Goal: Task Accomplishment & Management: Manage account settings

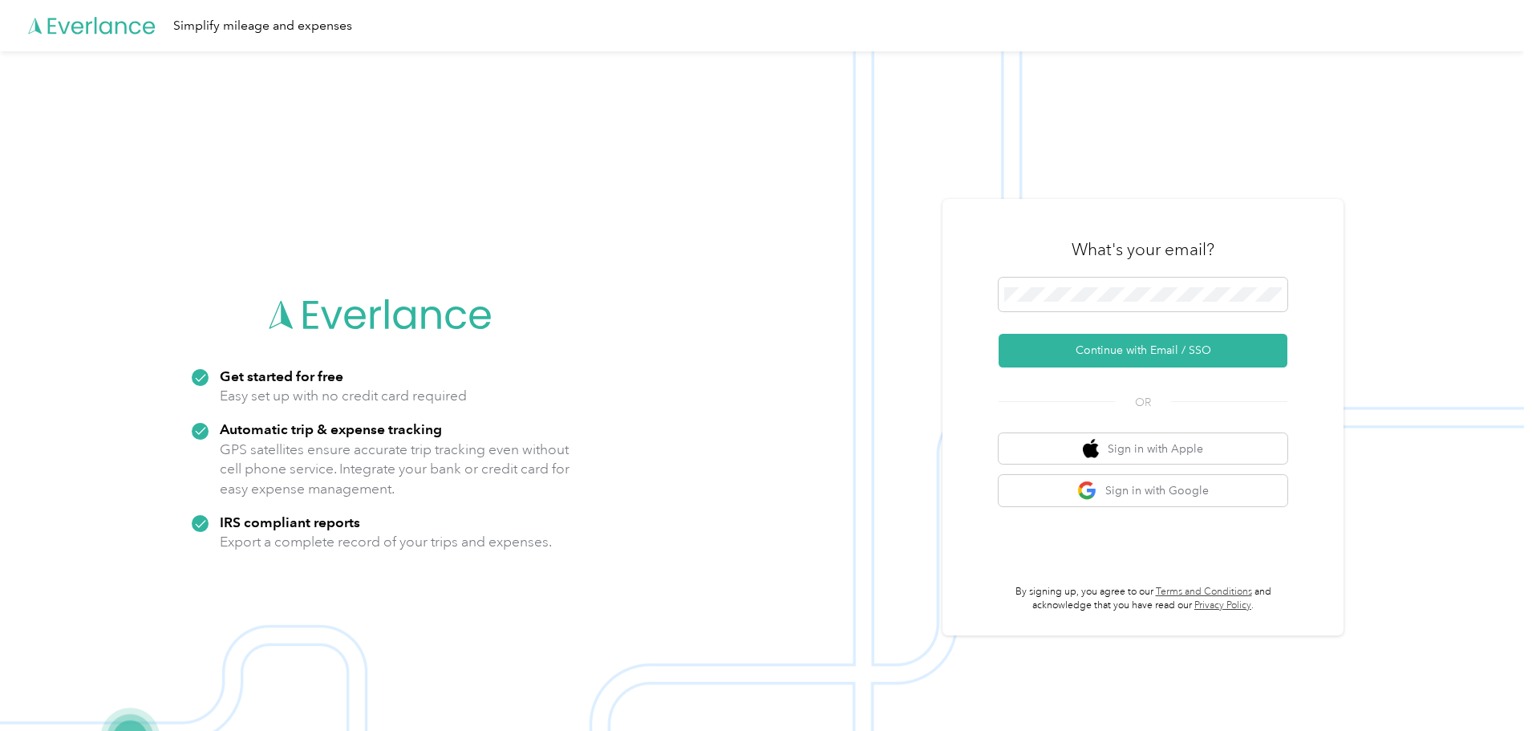
click at [615, 174] on img at bounding box center [762, 416] width 1524 height 731
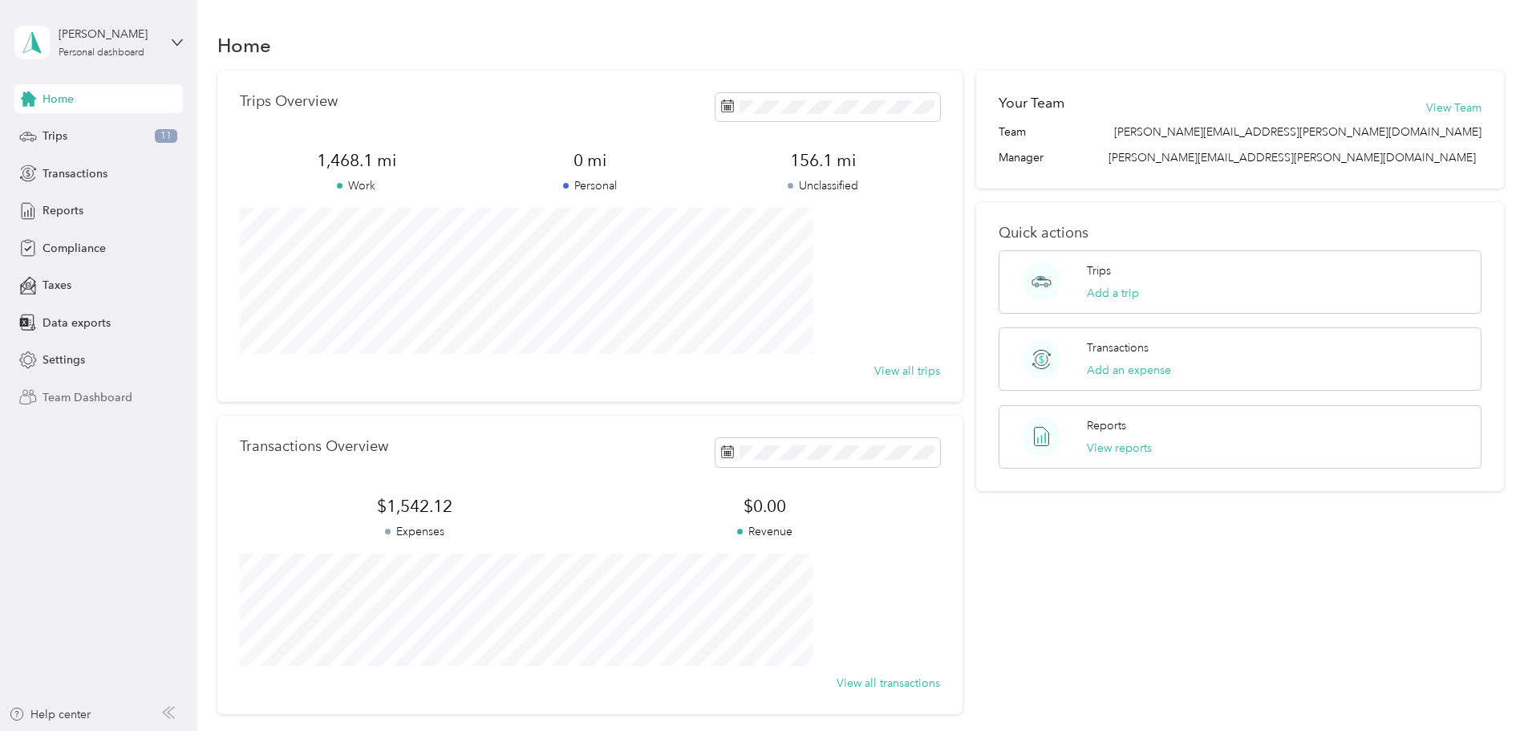
click at [72, 393] on span "Team Dashboard" at bounding box center [87, 397] width 90 height 17
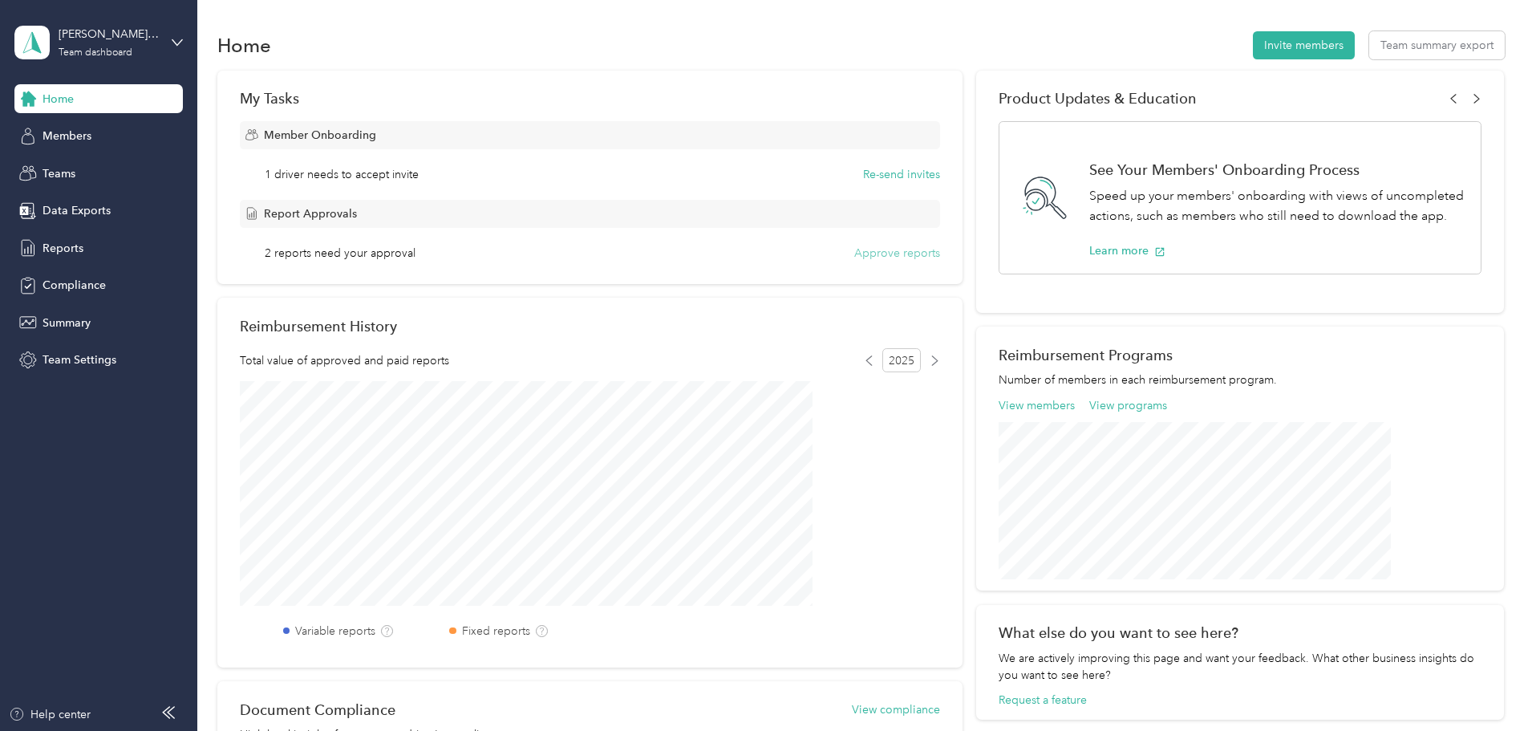
click at [888, 249] on button "Approve reports" at bounding box center [897, 253] width 86 height 17
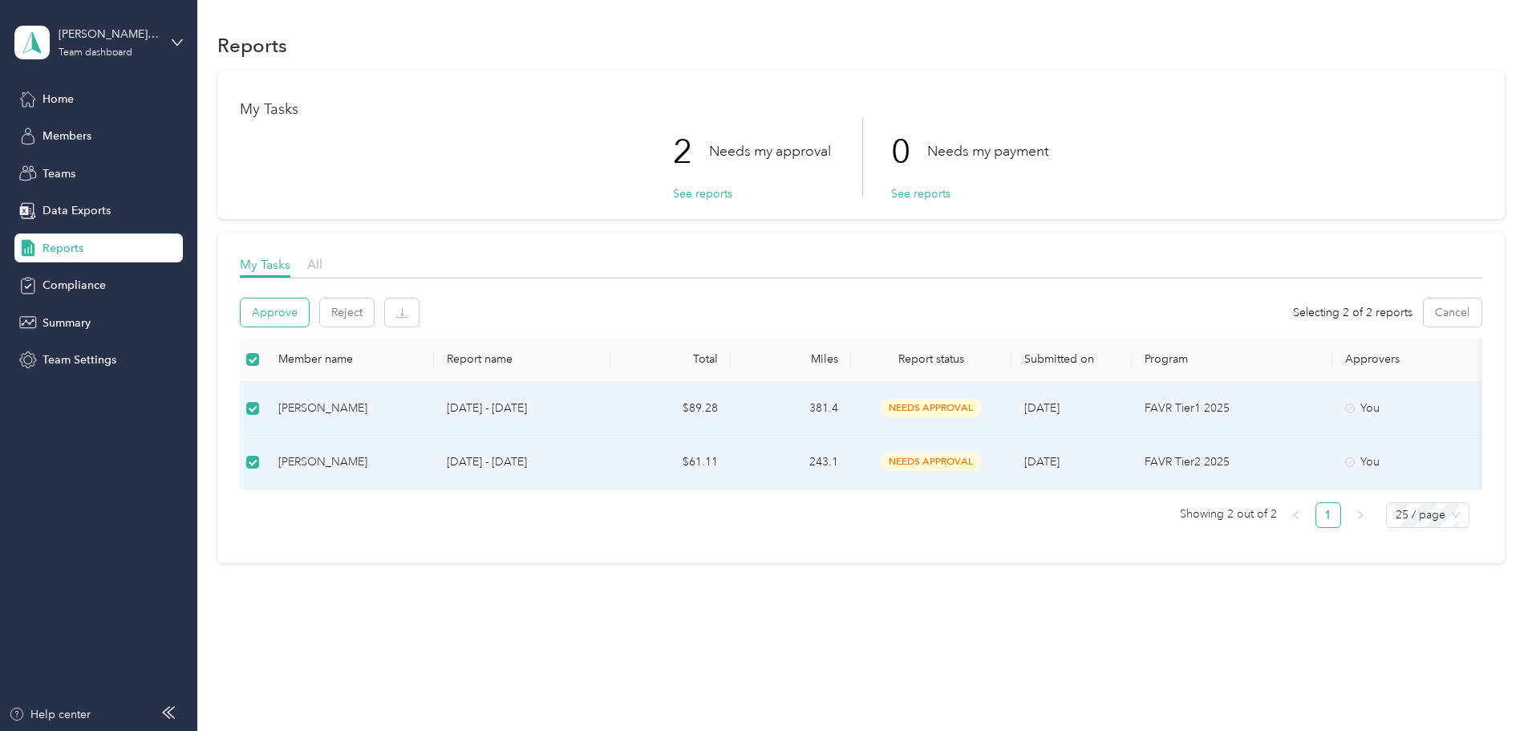
click at [309, 322] on button "Approve" at bounding box center [275, 312] width 68 height 28
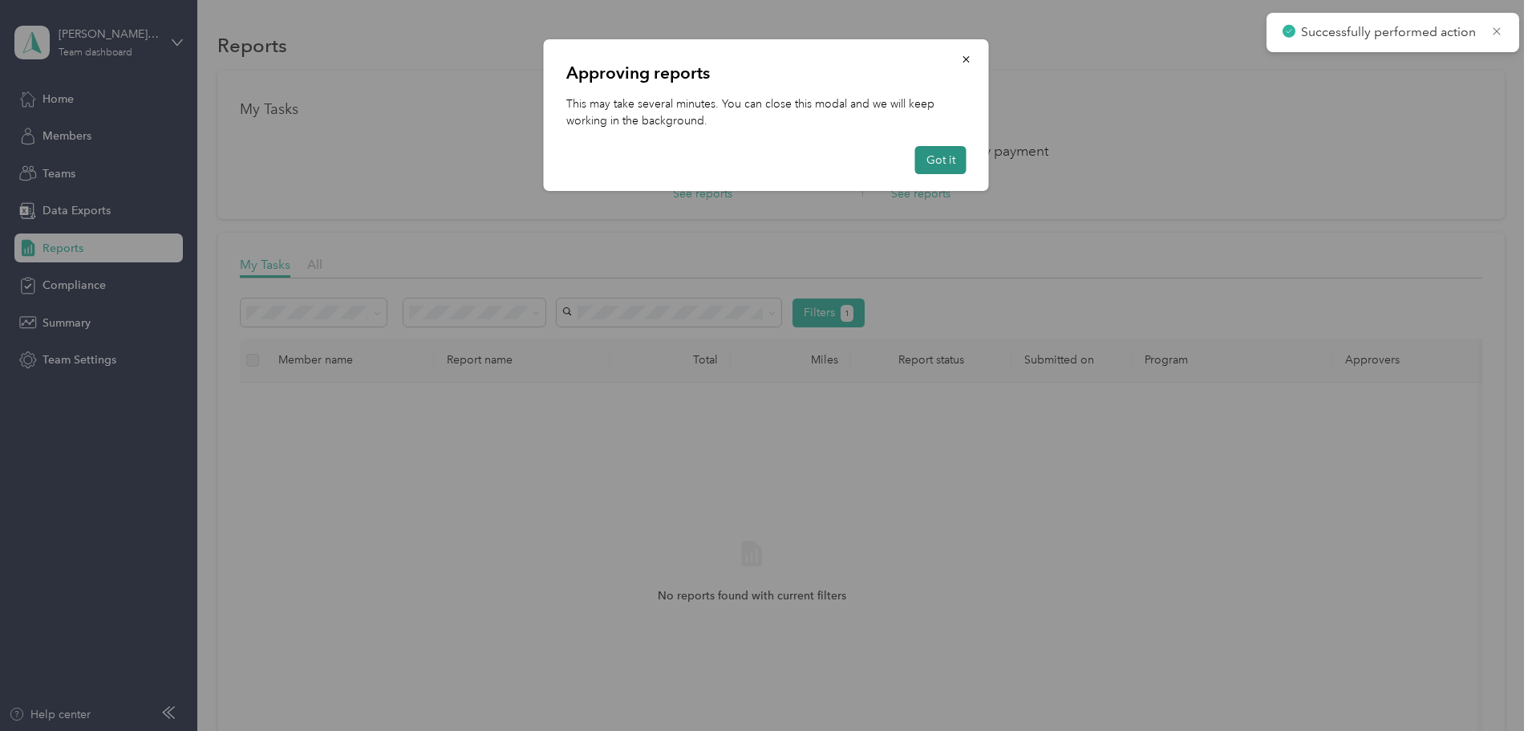
click at [941, 157] on button "Got it" at bounding box center [940, 160] width 51 height 28
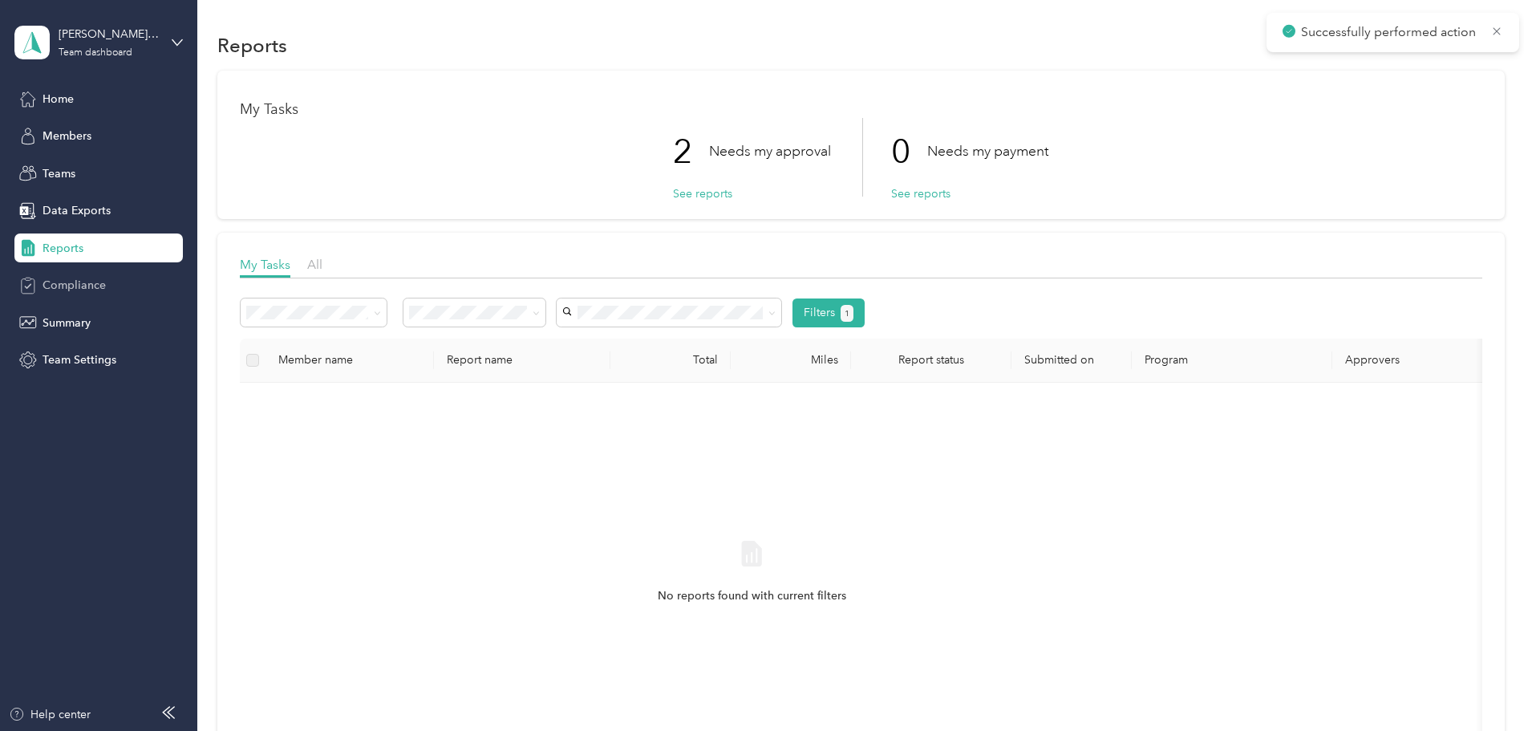
click at [85, 287] on span "Compliance" at bounding box center [73, 285] width 63 height 17
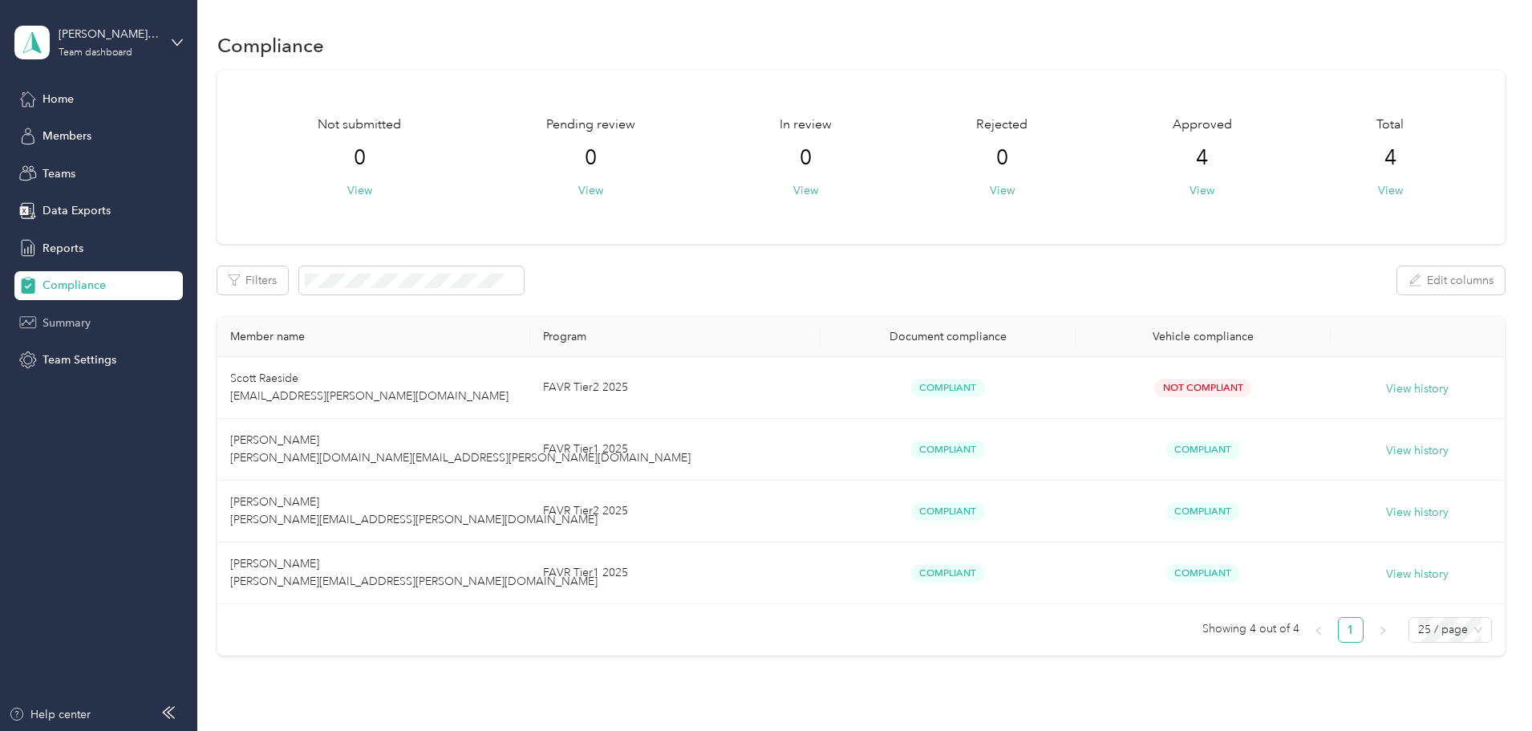
click at [71, 322] on span "Summary" at bounding box center [66, 322] width 48 height 17
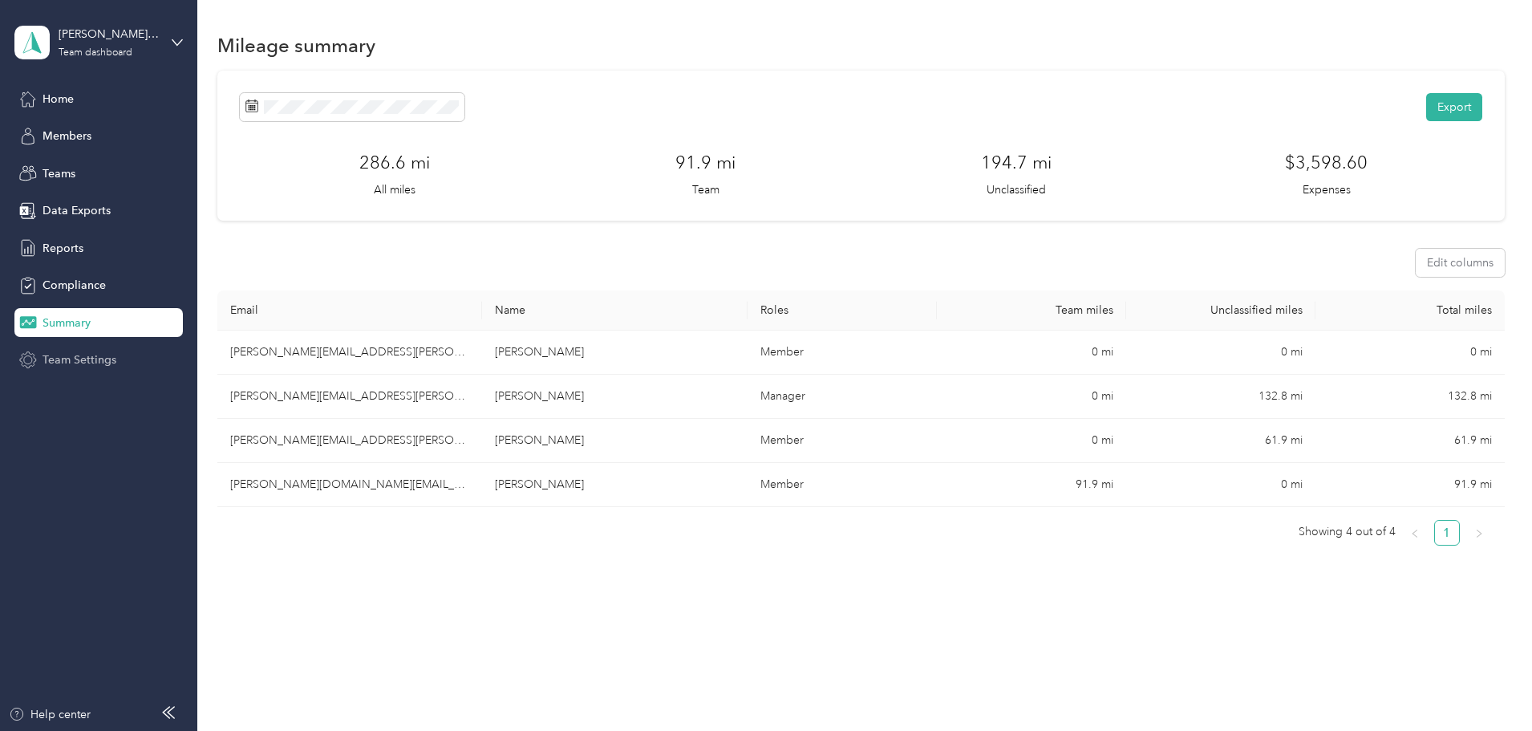
click at [67, 354] on span "Team Settings" at bounding box center [79, 359] width 74 height 17
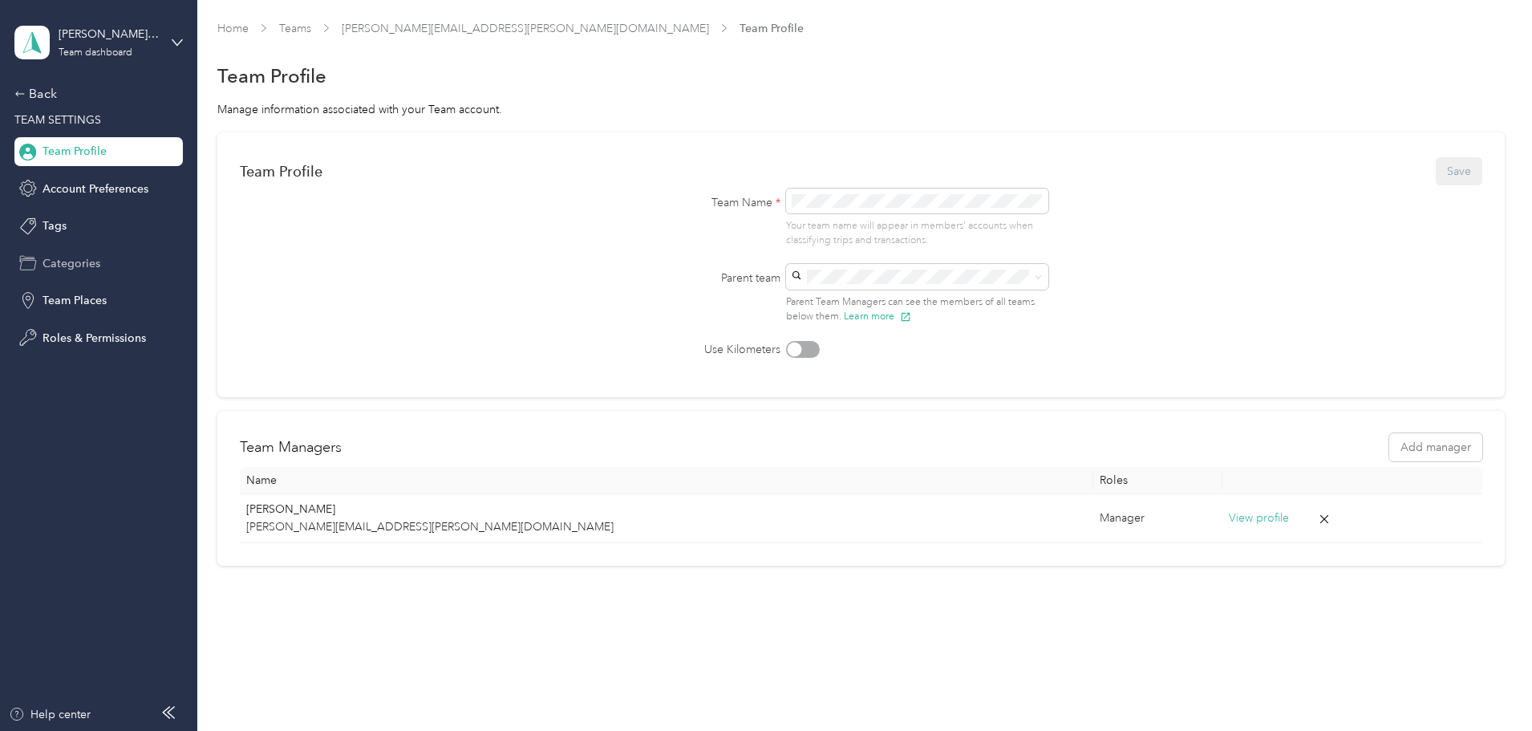
click at [67, 266] on span "Categories" at bounding box center [71, 263] width 58 height 17
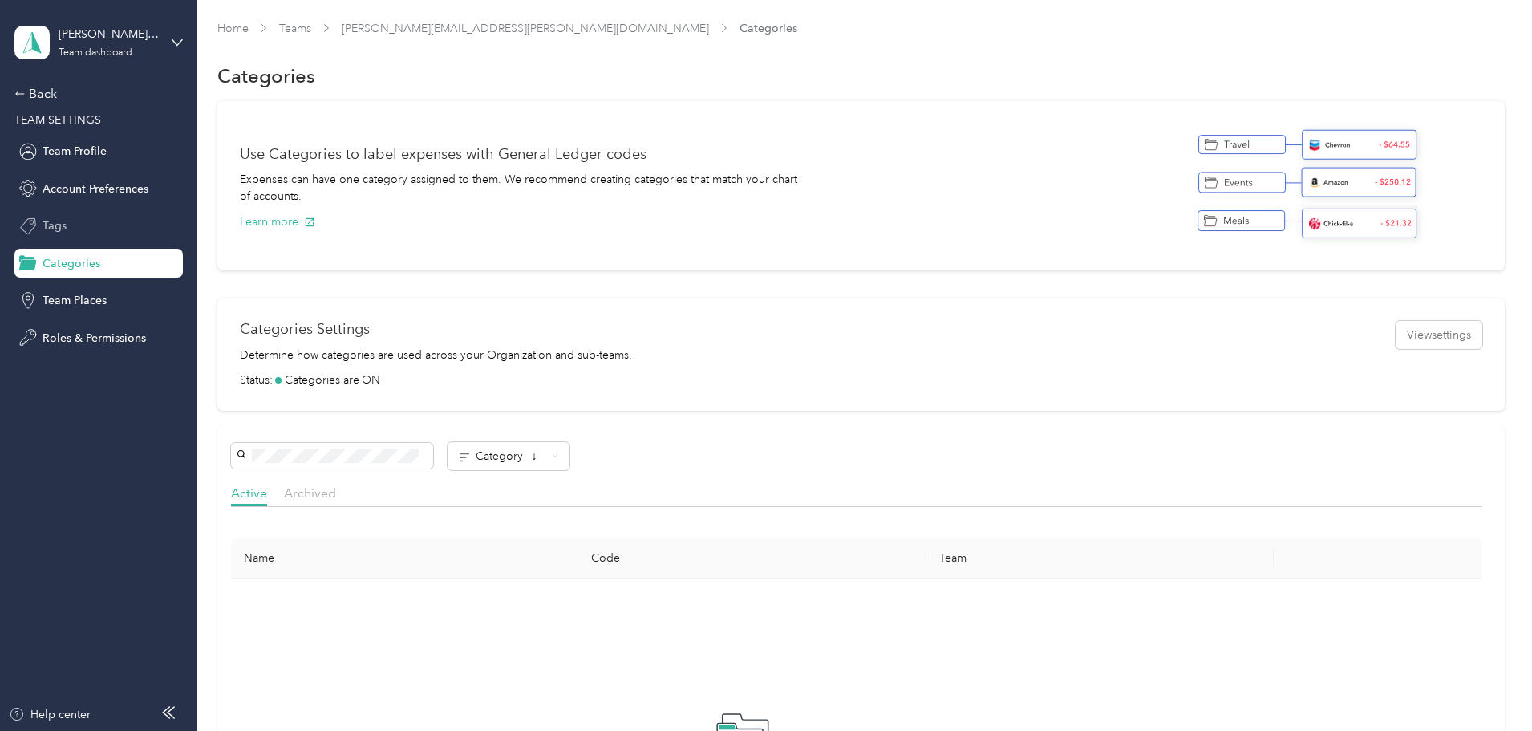
click at [58, 225] on span "Tags" at bounding box center [54, 225] width 24 height 17
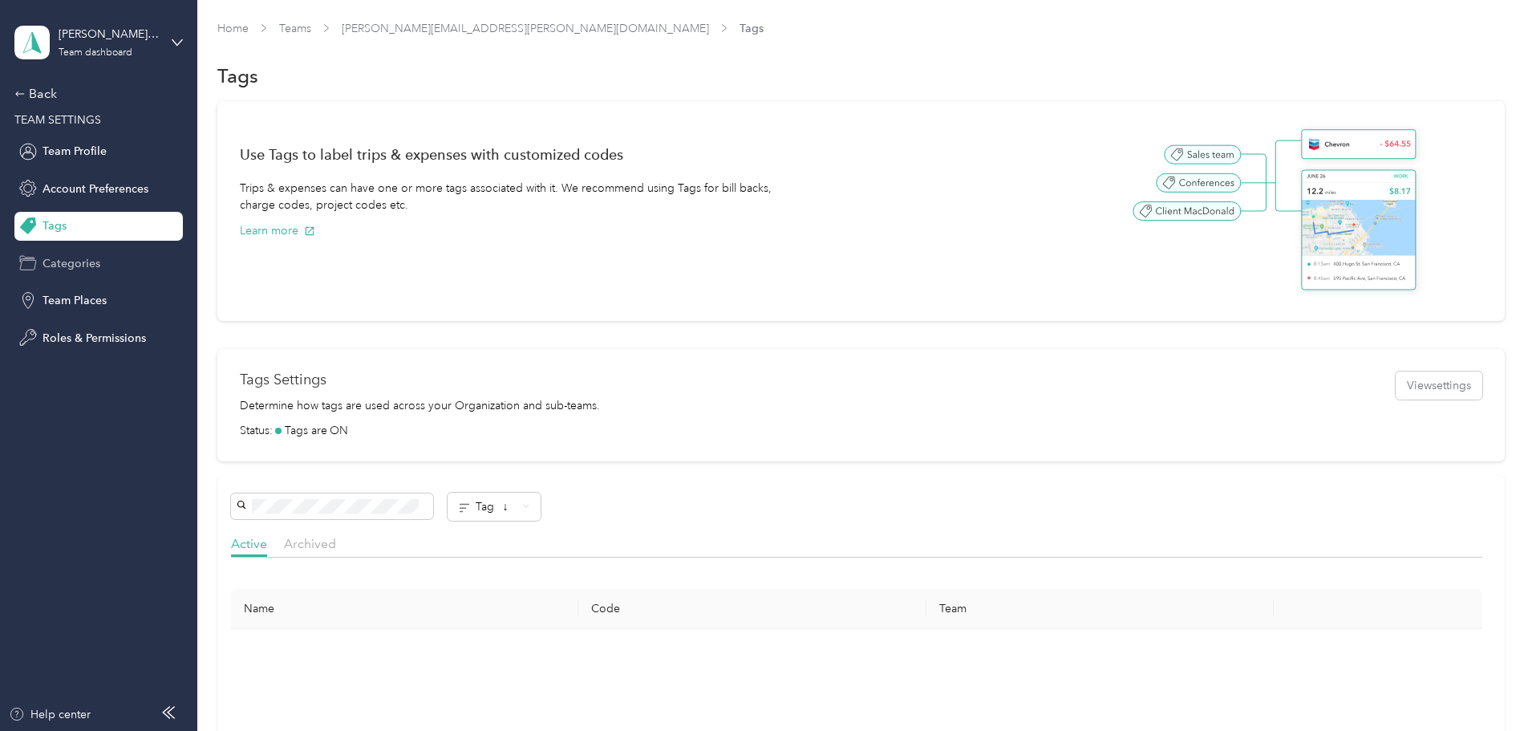
click at [57, 256] on span "Categories" at bounding box center [71, 263] width 58 height 17
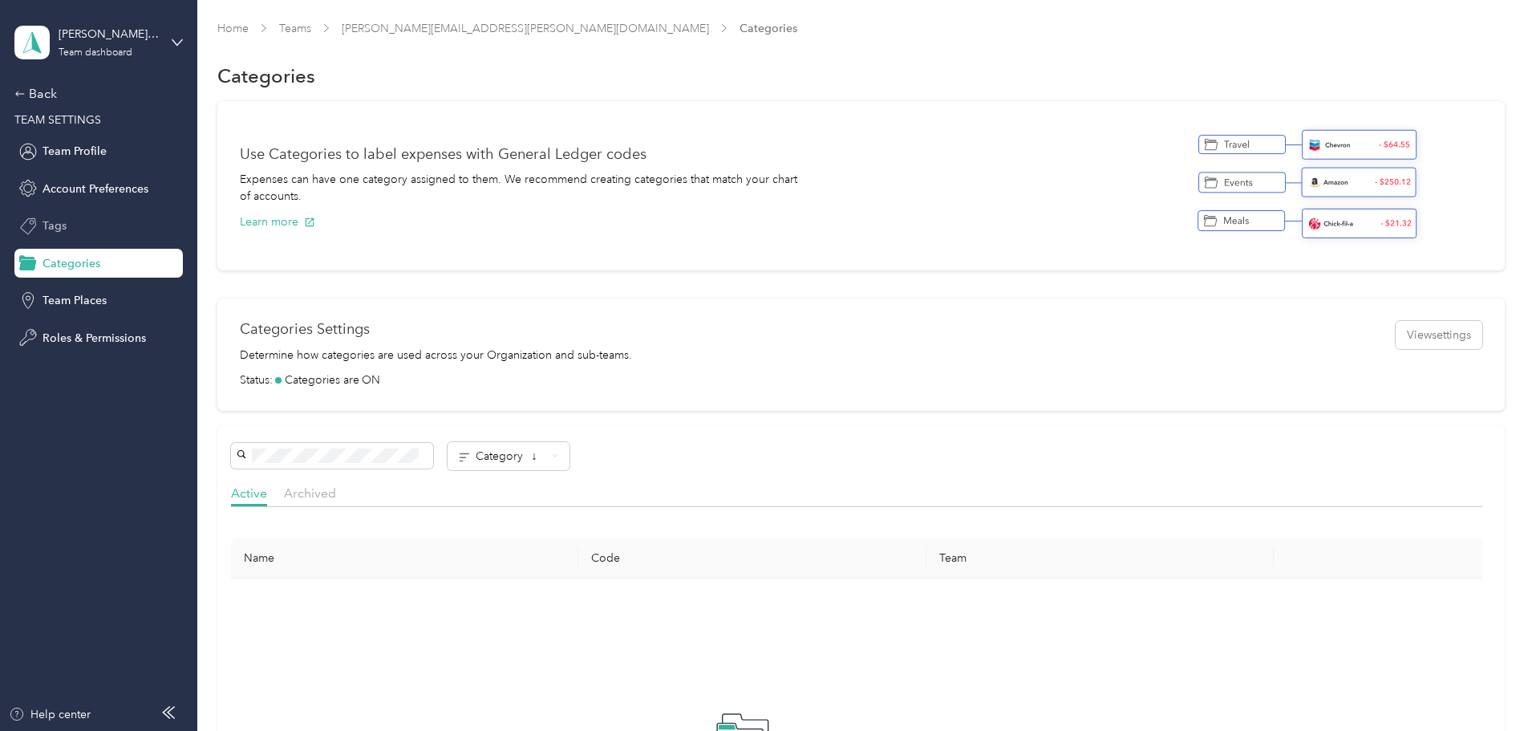
click at [63, 226] on span "Tags" at bounding box center [54, 225] width 24 height 17
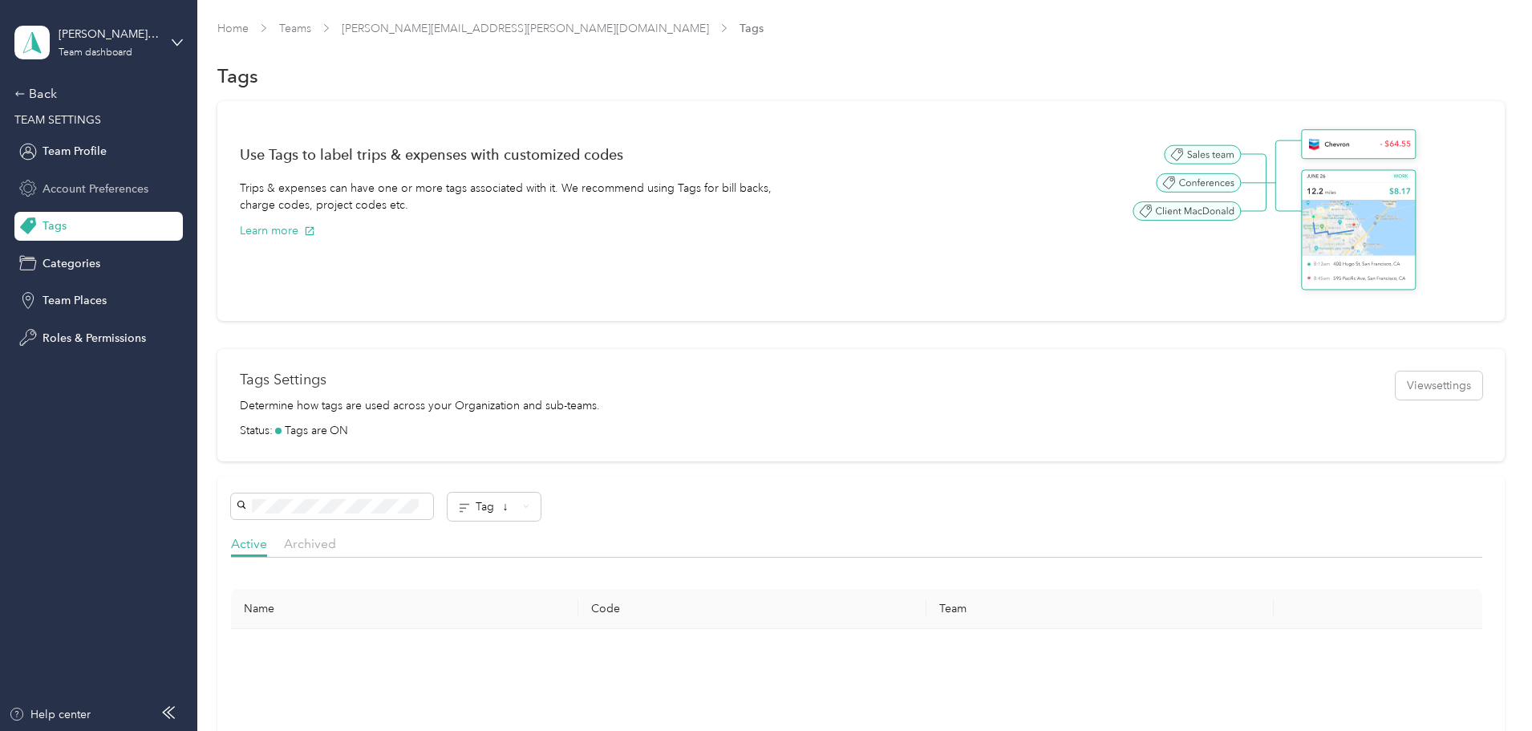
click at [79, 182] on span "Account Preferences" at bounding box center [95, 188] width 106 height 17
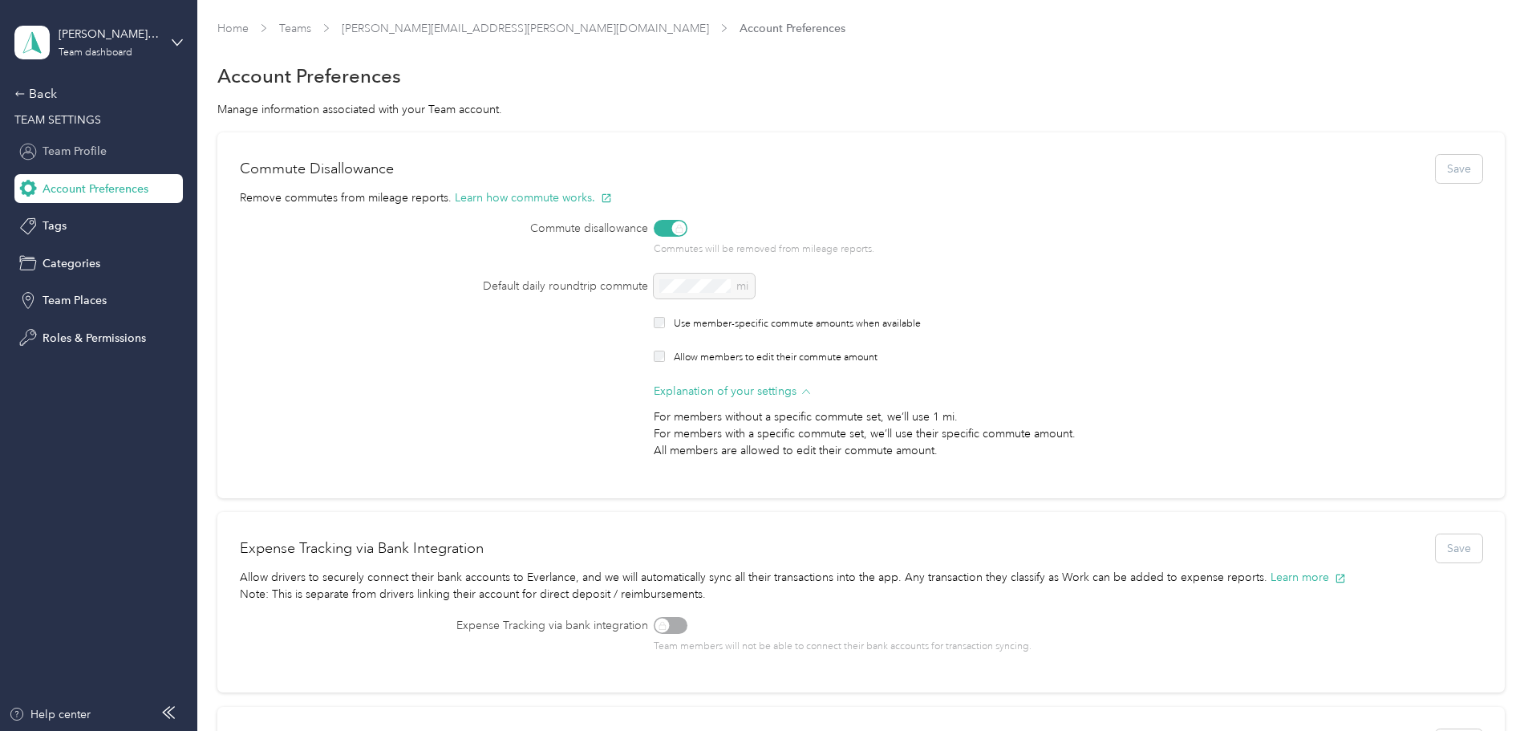
click at [55, 148] on span "Team Profile" at bounding box center [74, 151] width 64 height 17
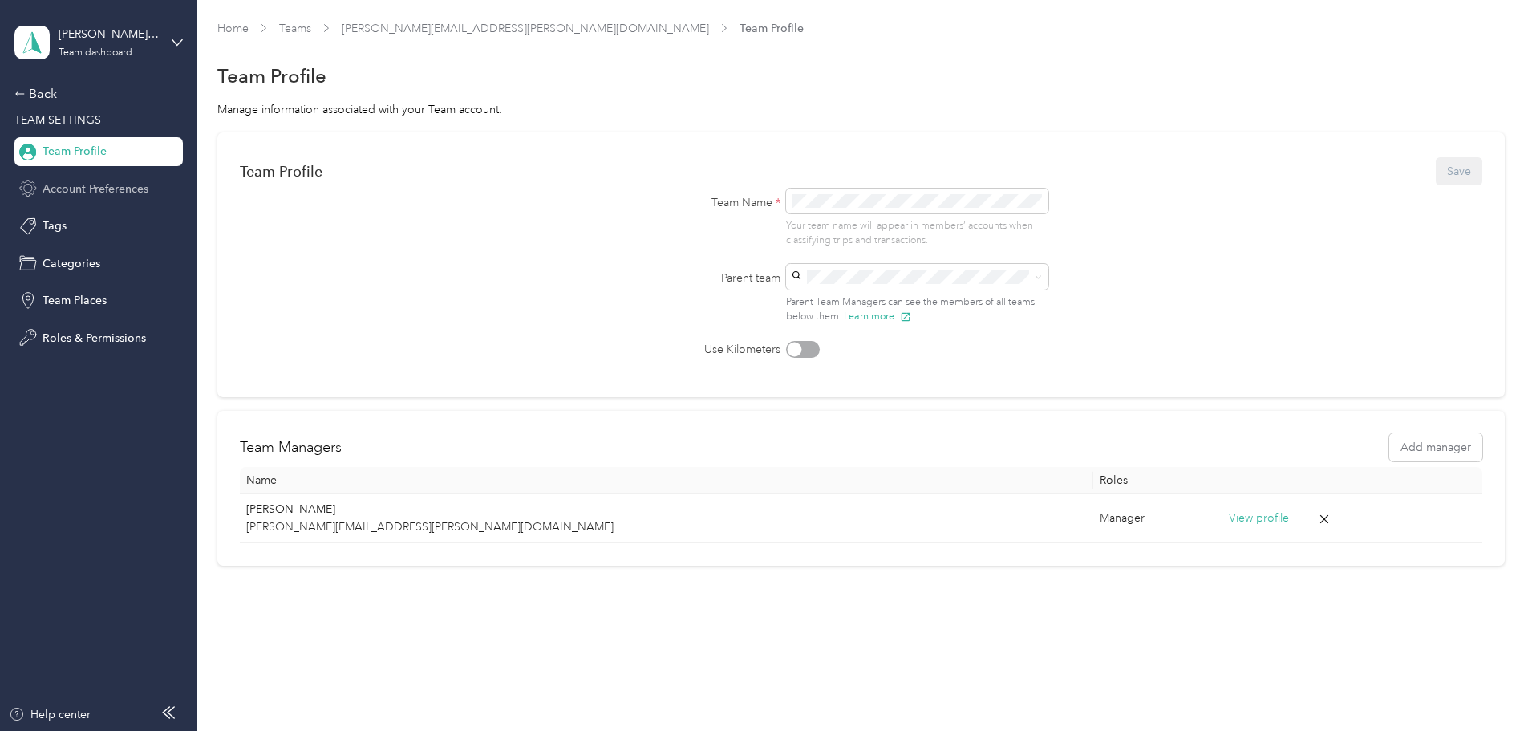
click at [55, 184] on span "Account Preferences" at bounding box center [95, 188] width 106 height 17
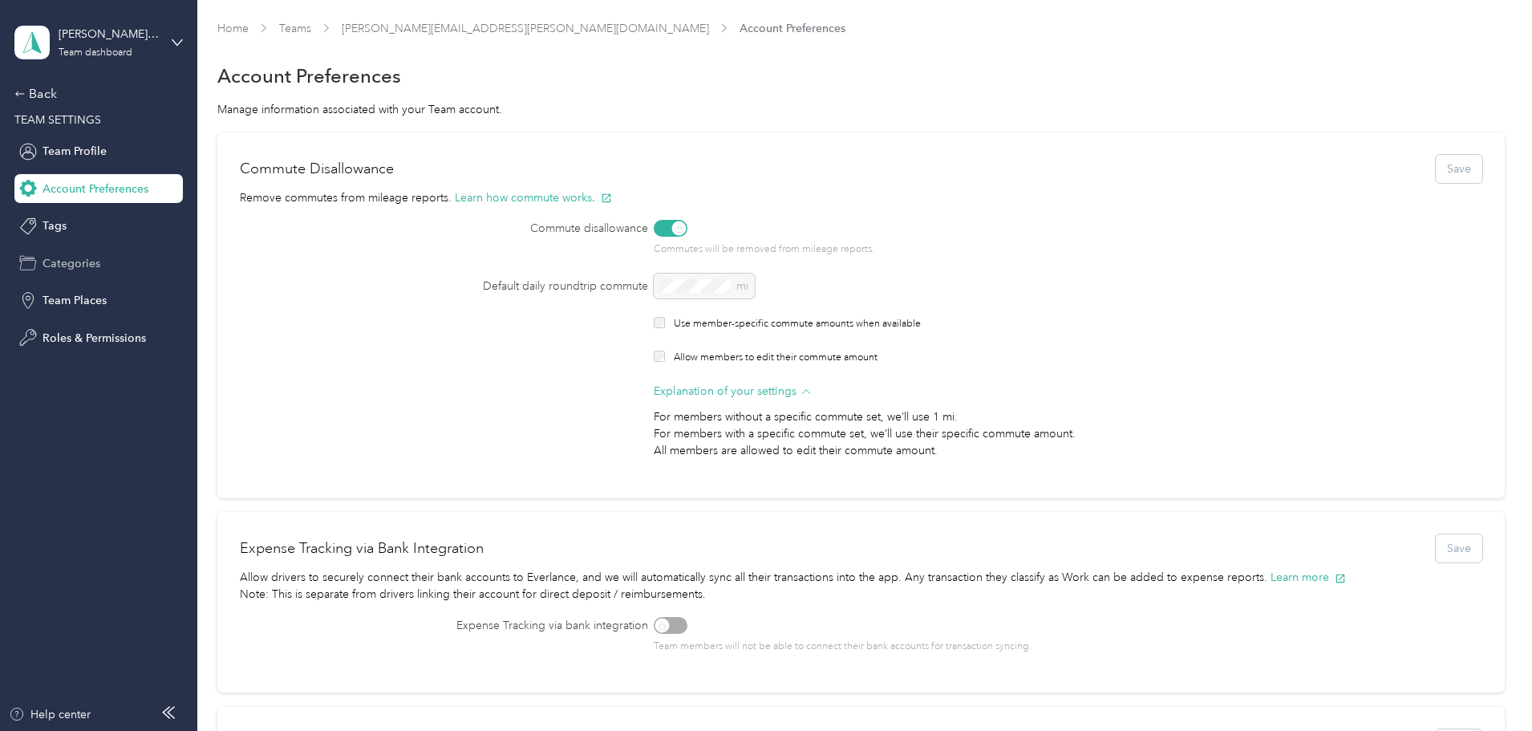
click at [56, 261] on span "Categories" at bounding box center [71, 263] width 58 height 17
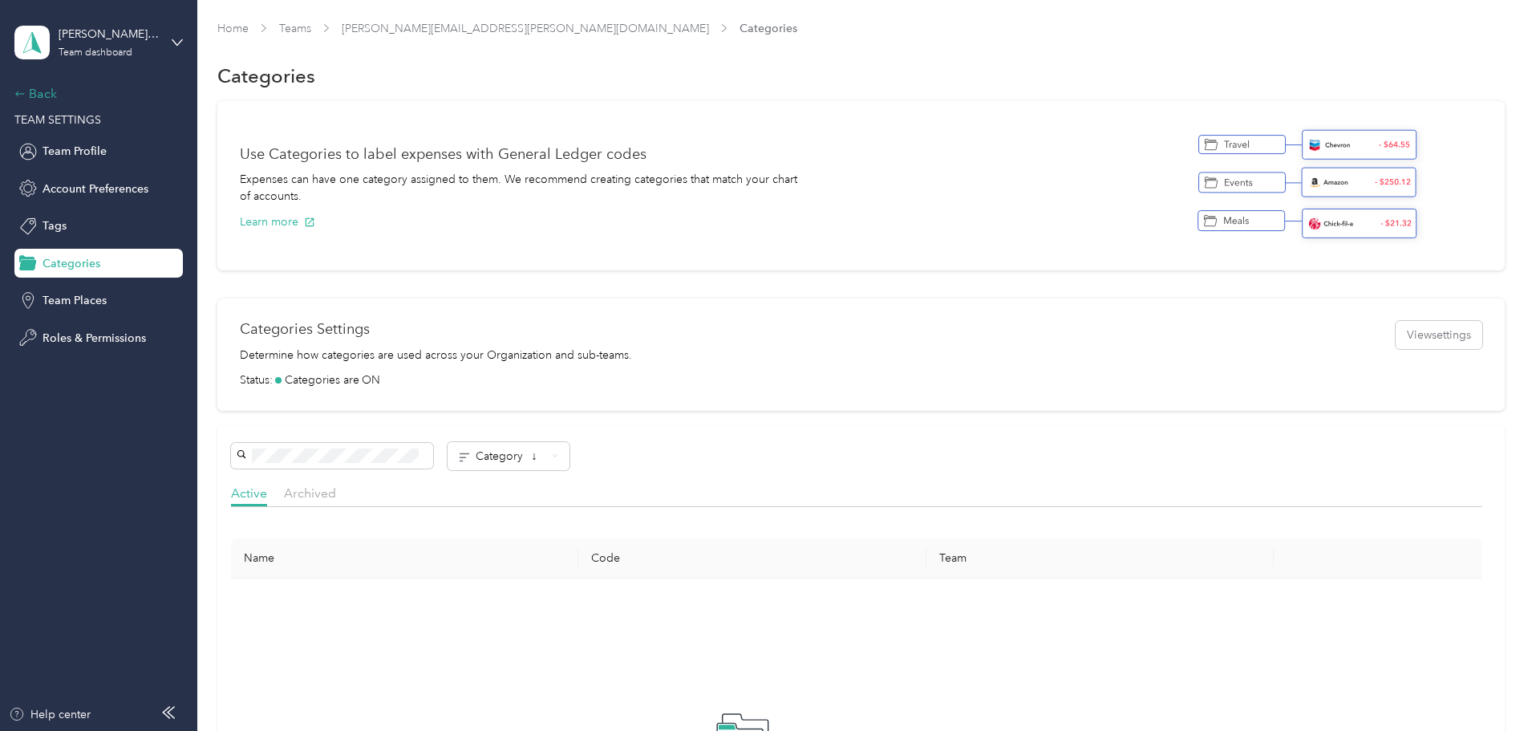
click at [38, 96] on div "Back" at bounding box center [94, 93] width 160 height 19
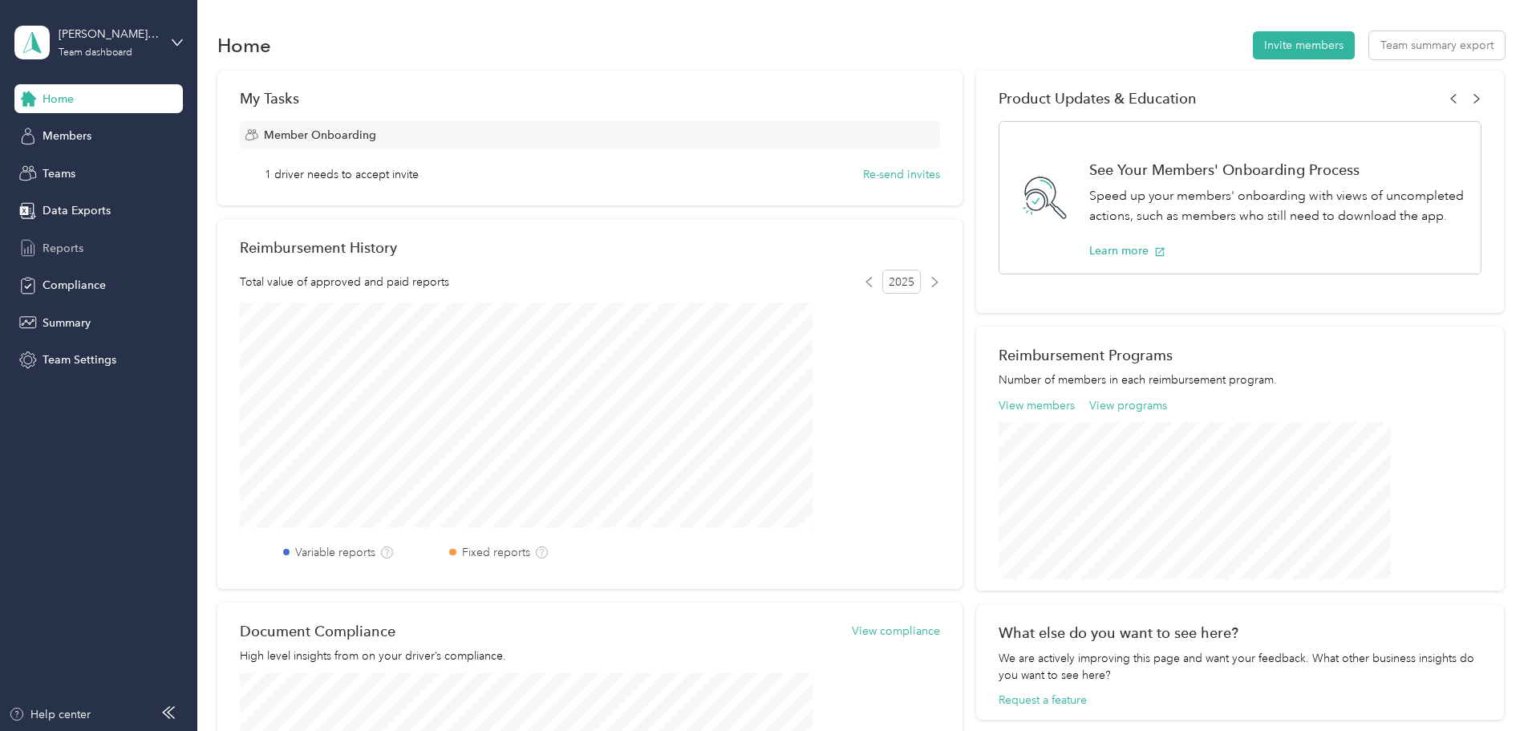
click at [68, 247] on span "Reports" at bounding box center [62, 248] width 41 height 17
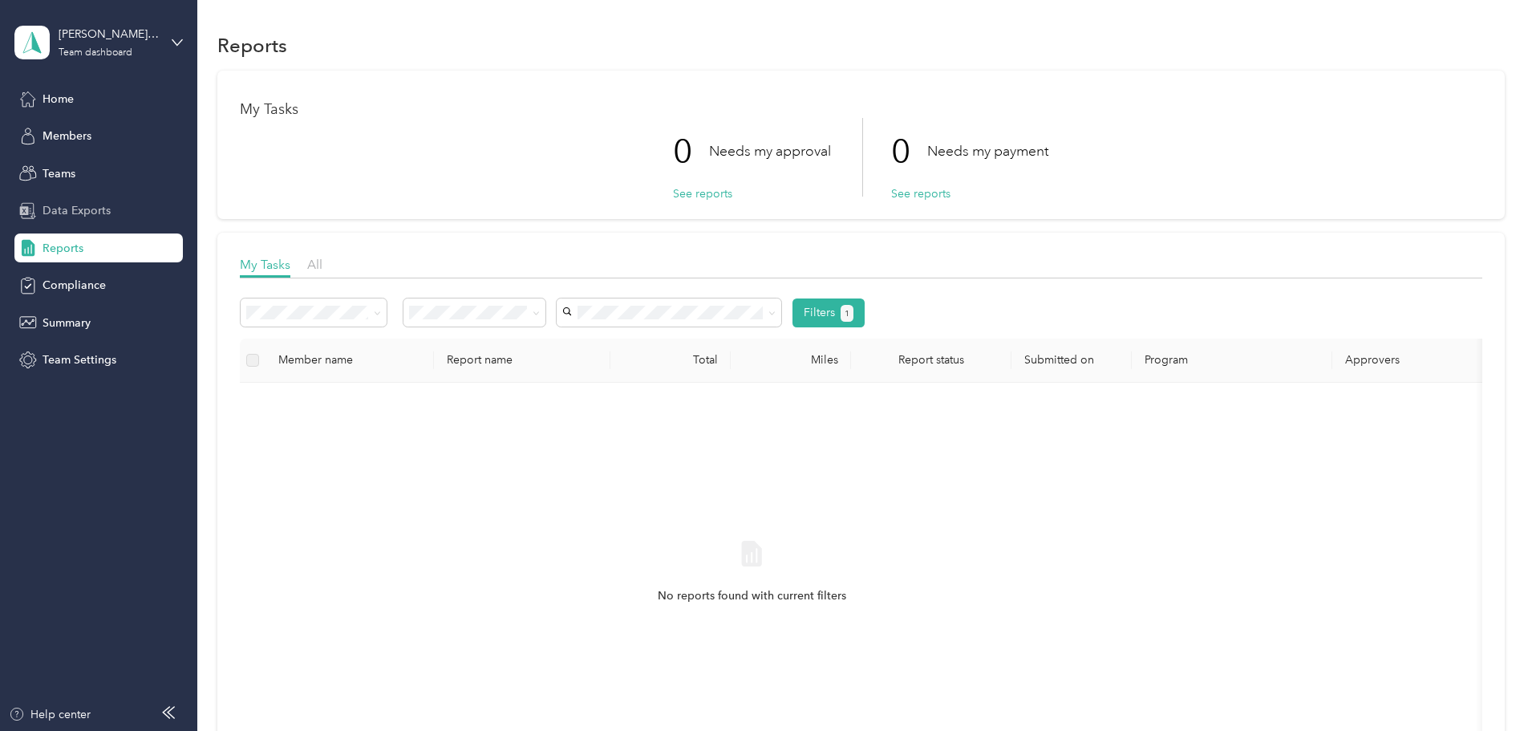
click at [71, 212] on span "Data Exports" at bounding box center [76, 210] width 68 height 17
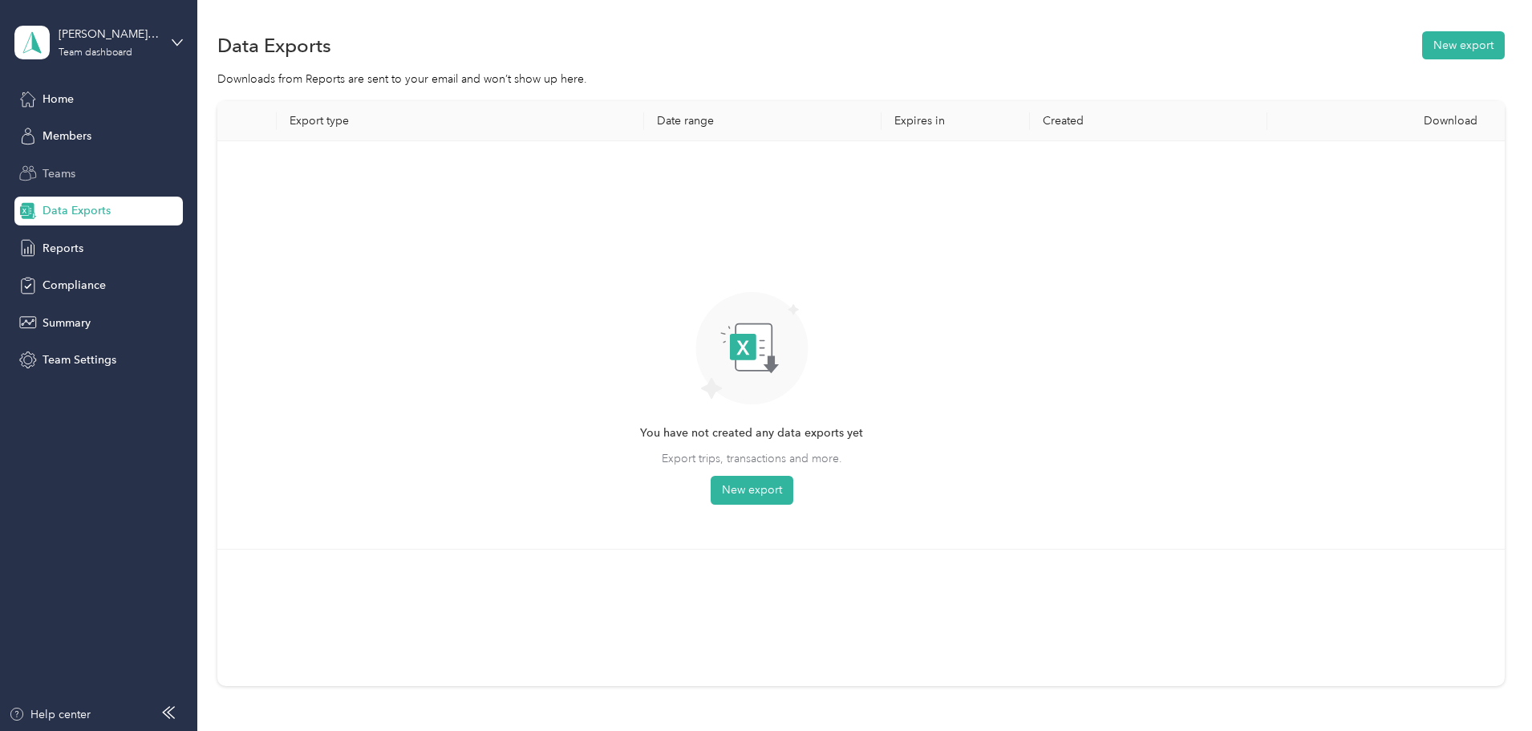
click at [65, 177] on span "Teams" at bounding box center [58, 173] width 33 height 17
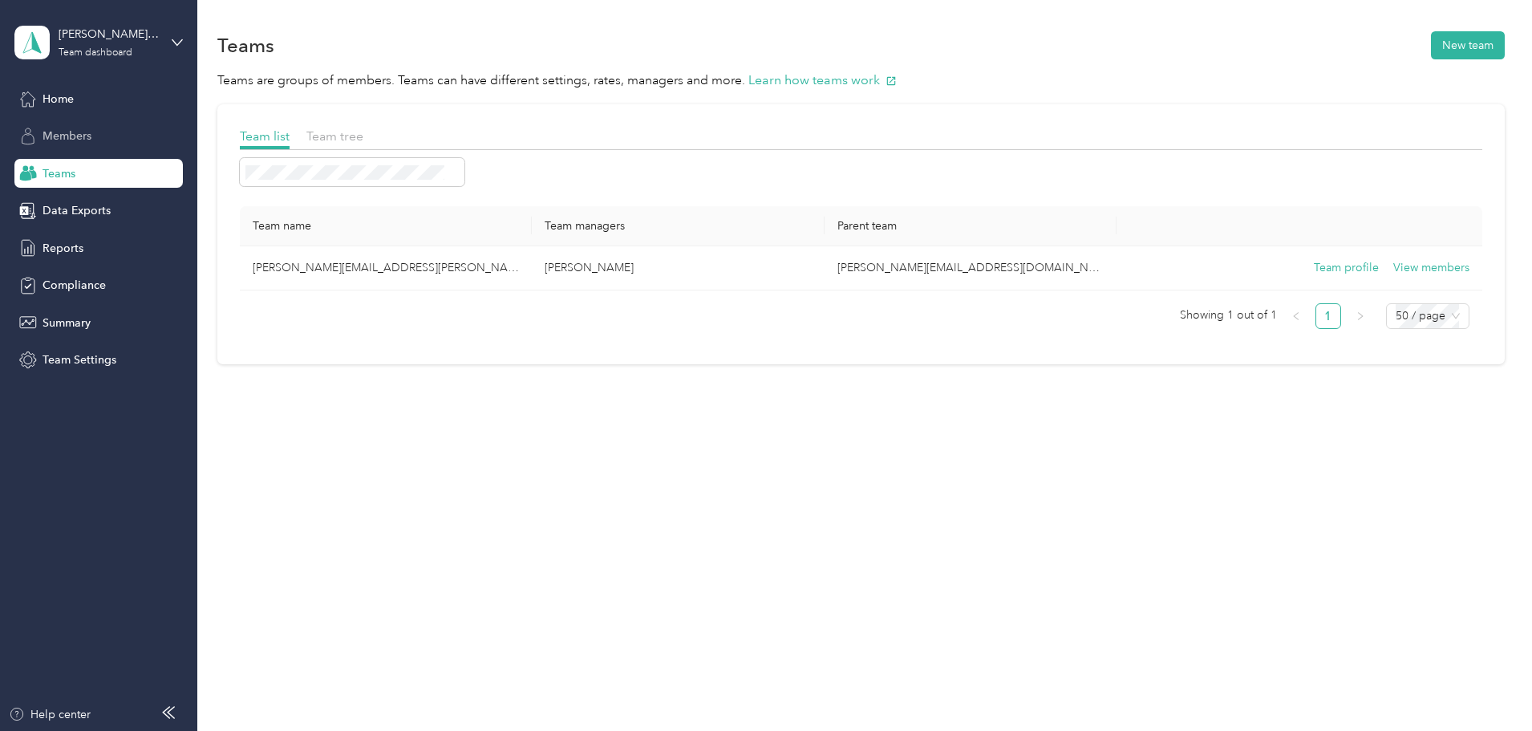
click at [76, 135] on span "Members" at bounding box center [66, 135] width 49 height 17
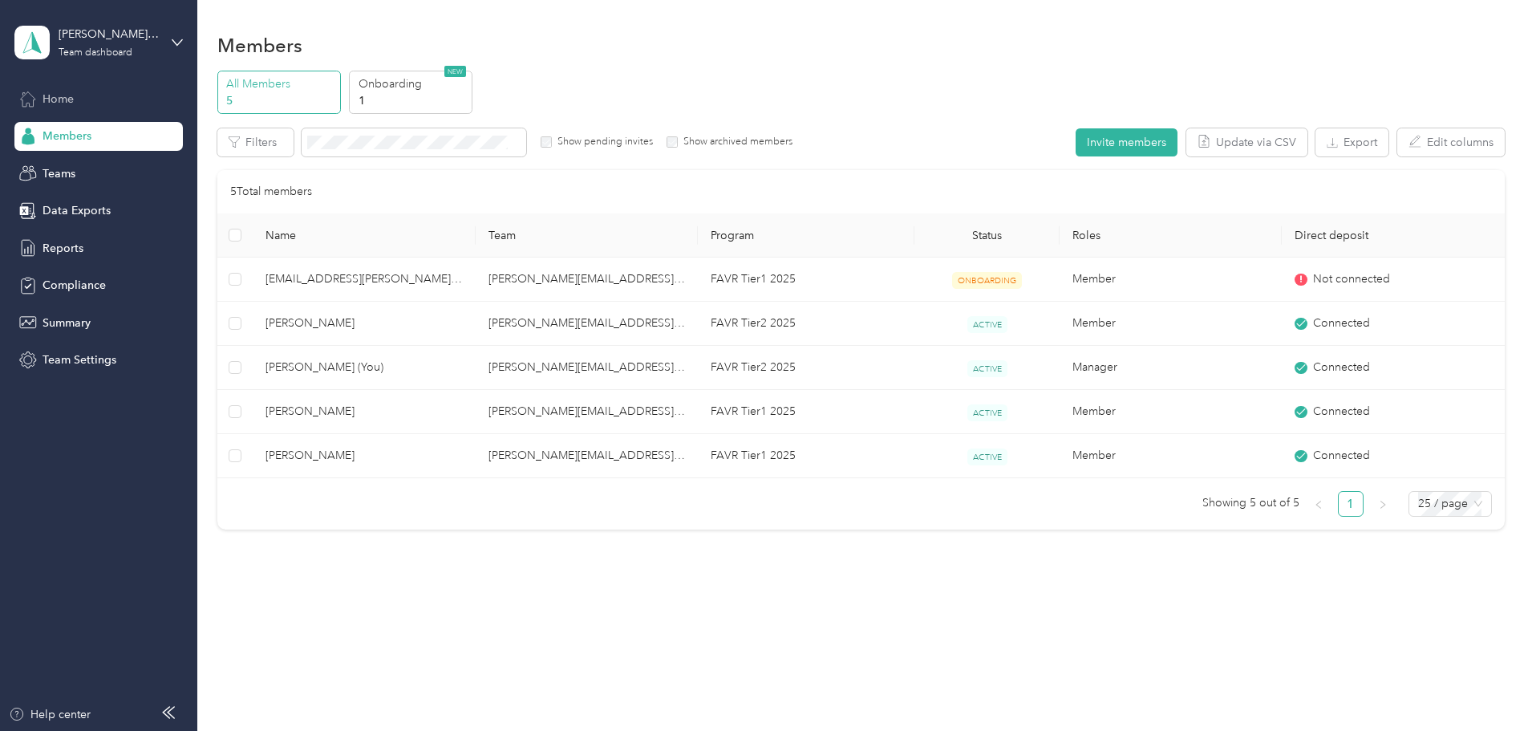
click at [57, 96] on span "Home" at bounding box center [57, 99] width 31 height 17
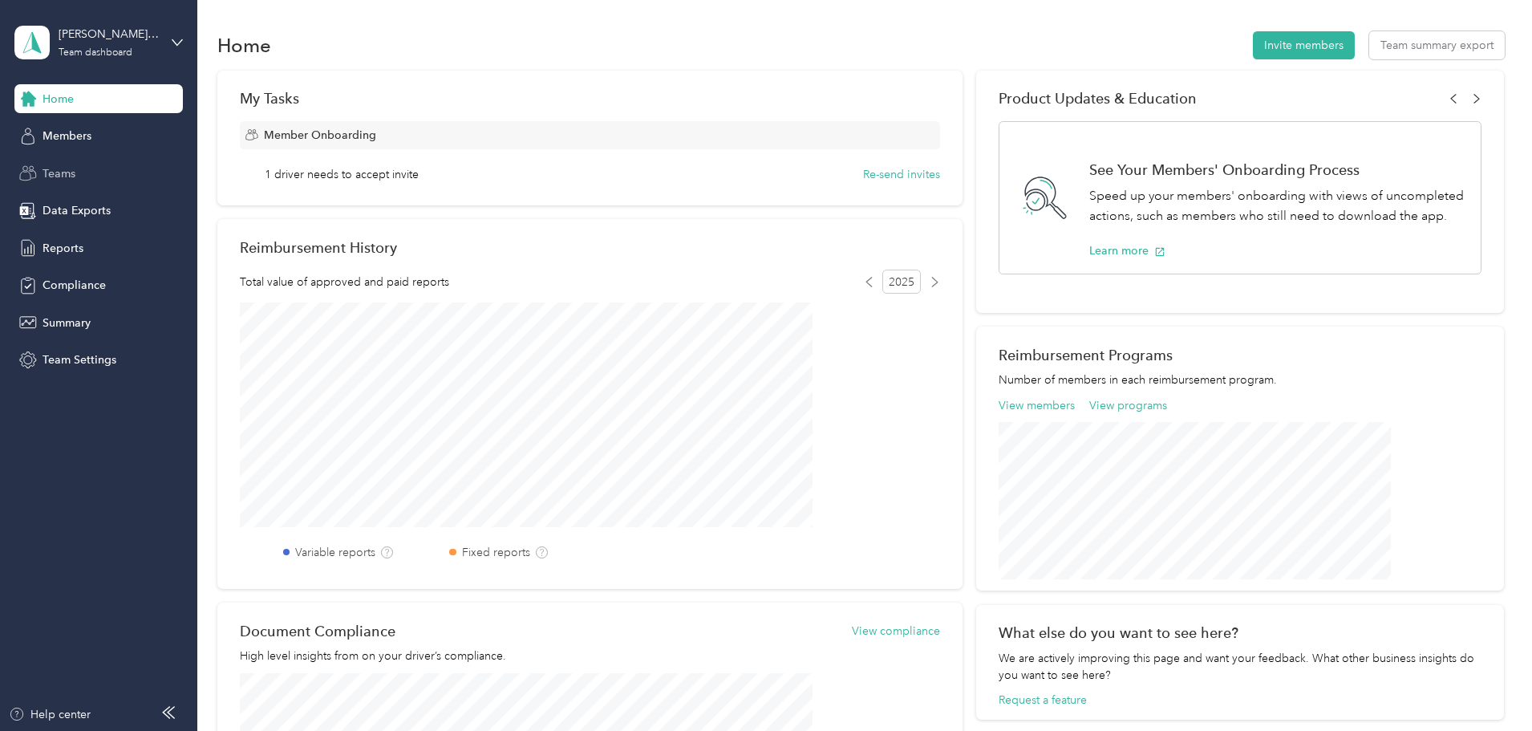
click at [58, 179] on span "Teams" at bounding box center [58, 173] width 33 height 17
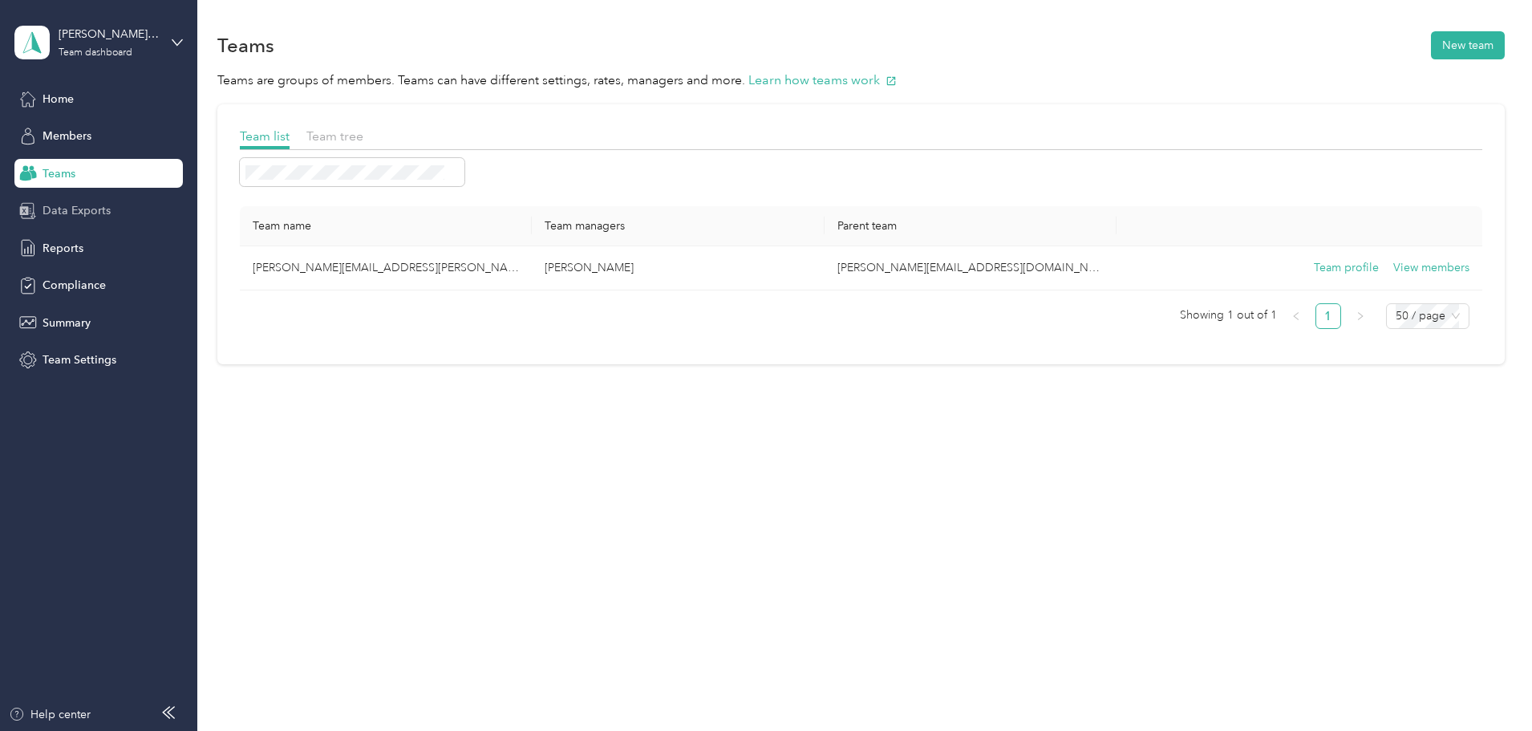
click at [57, 208] on span "Data Exports" at bounding box center [76, 210] width 68 height 17
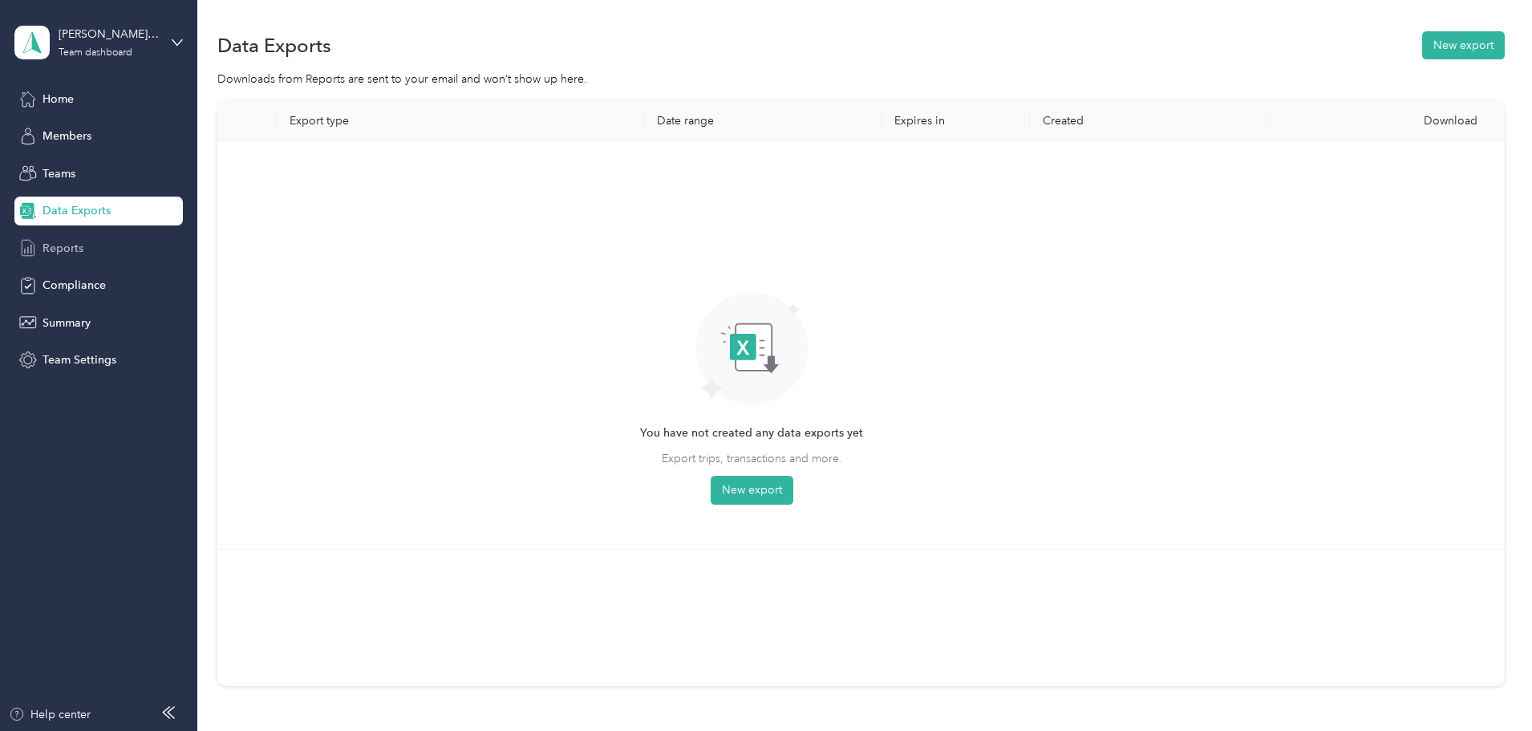
click at [64, 245] on span "Reports" at bounding box center [62, 248] width 41 height 17
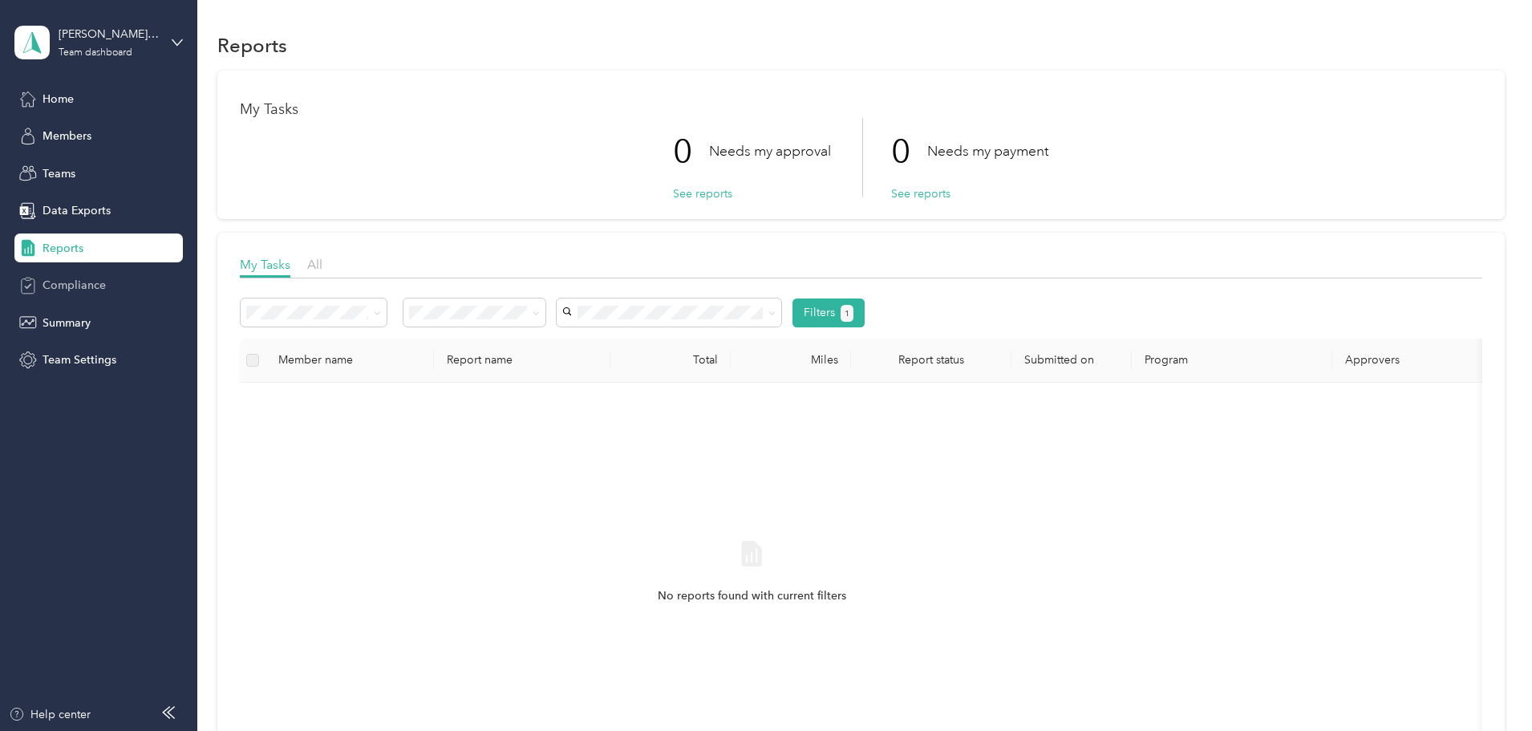
click at [76, 285] on span "Compliance" at bounding box center [73, 285] width 63 height 17
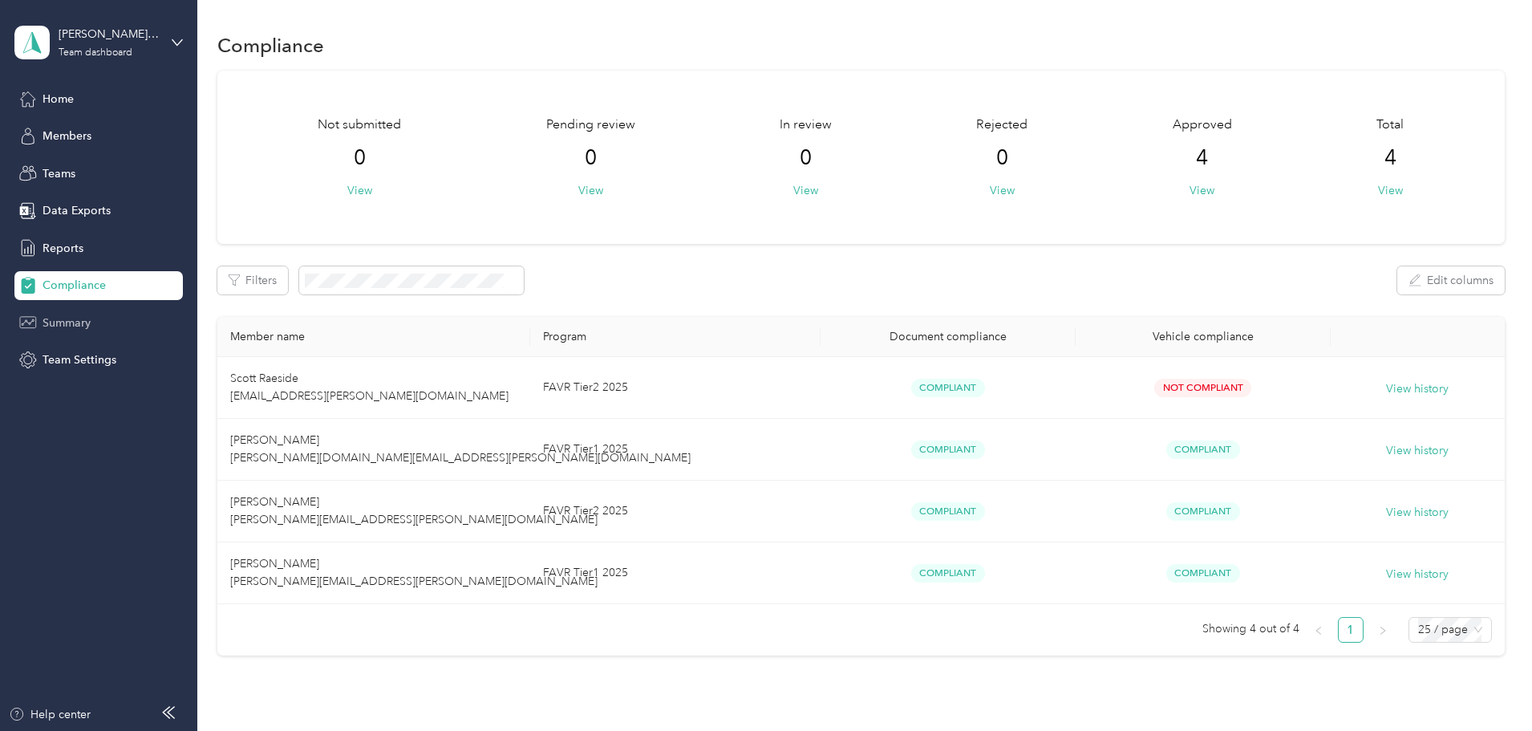
click at [84, 318] on span "Summary" at bounding box center [66, 322] width 48 height 17
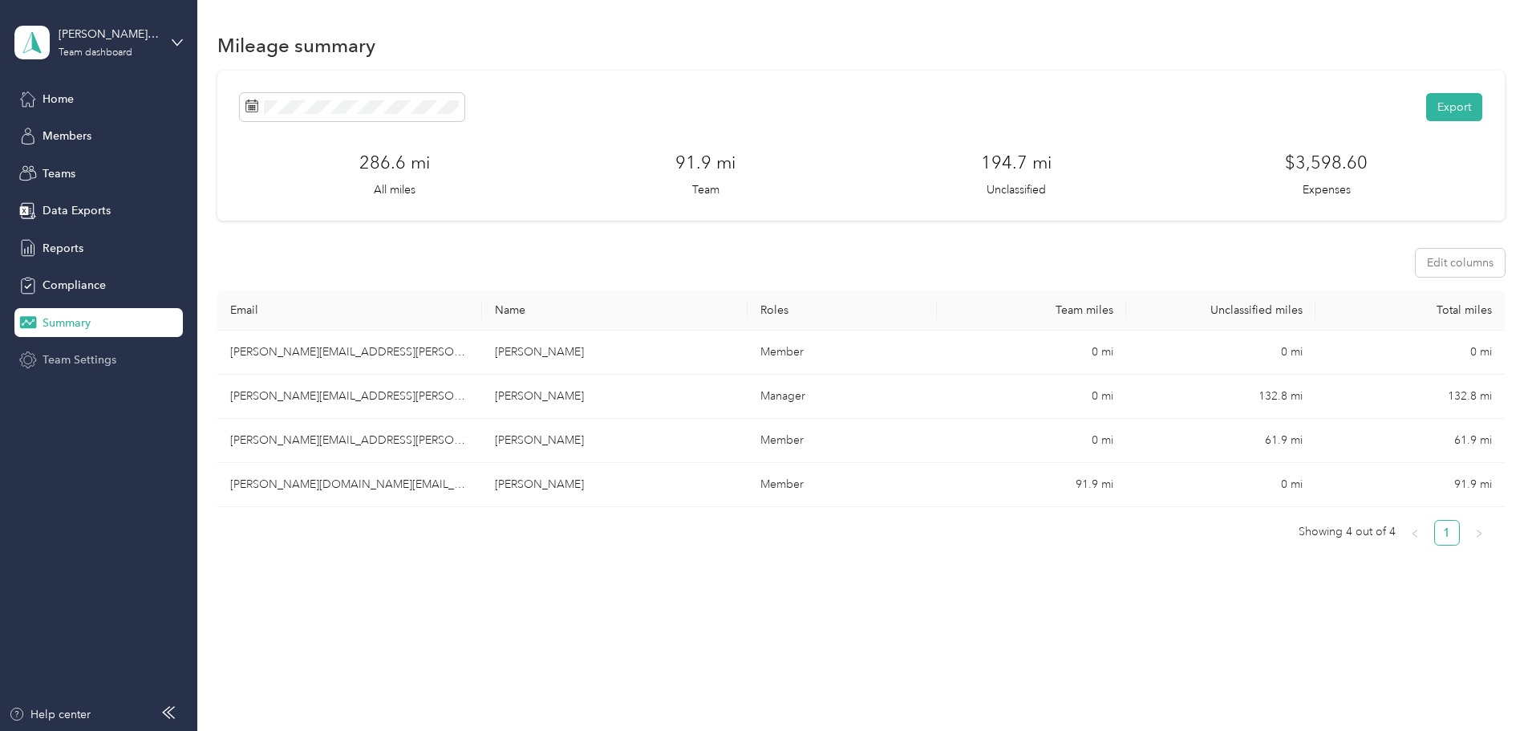
click at [74, 374] on div "Team Settings" at bounding box center [98, 360] width 168 height 29
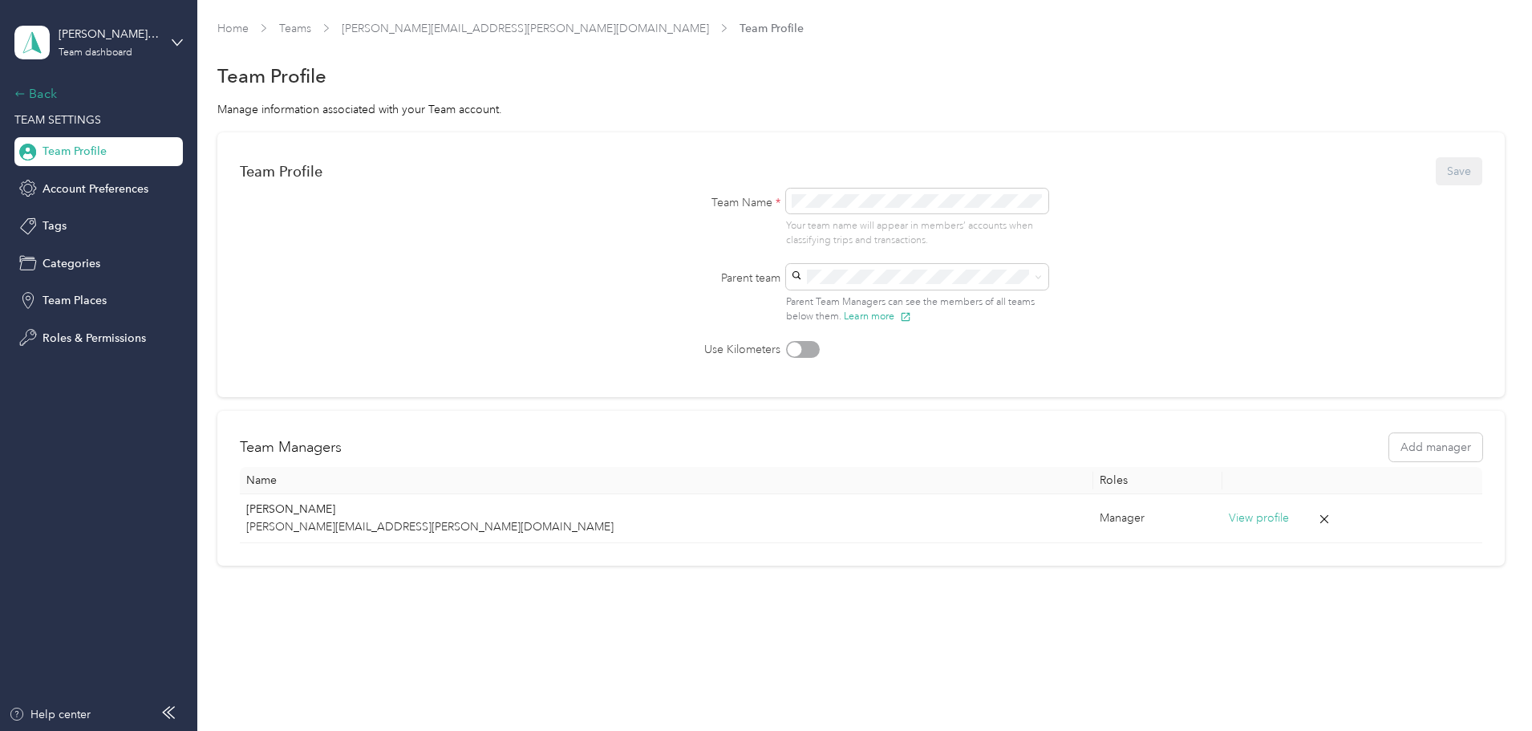
click at [24, 89] on icon at bounding box center [19, 93] width 11 height 11
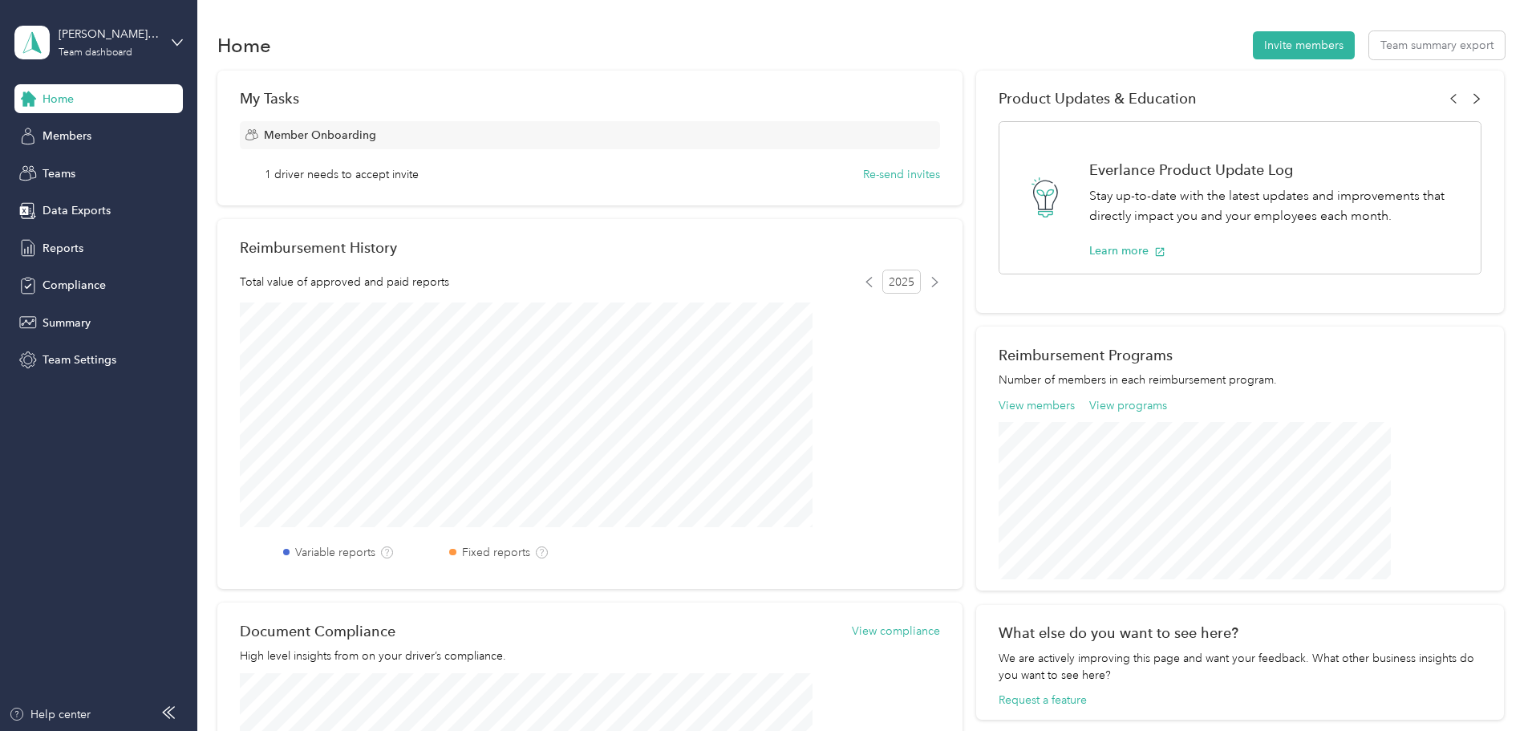
click at [1474, 100] on icon at bounding box center [1477, 99] width 6 height 10
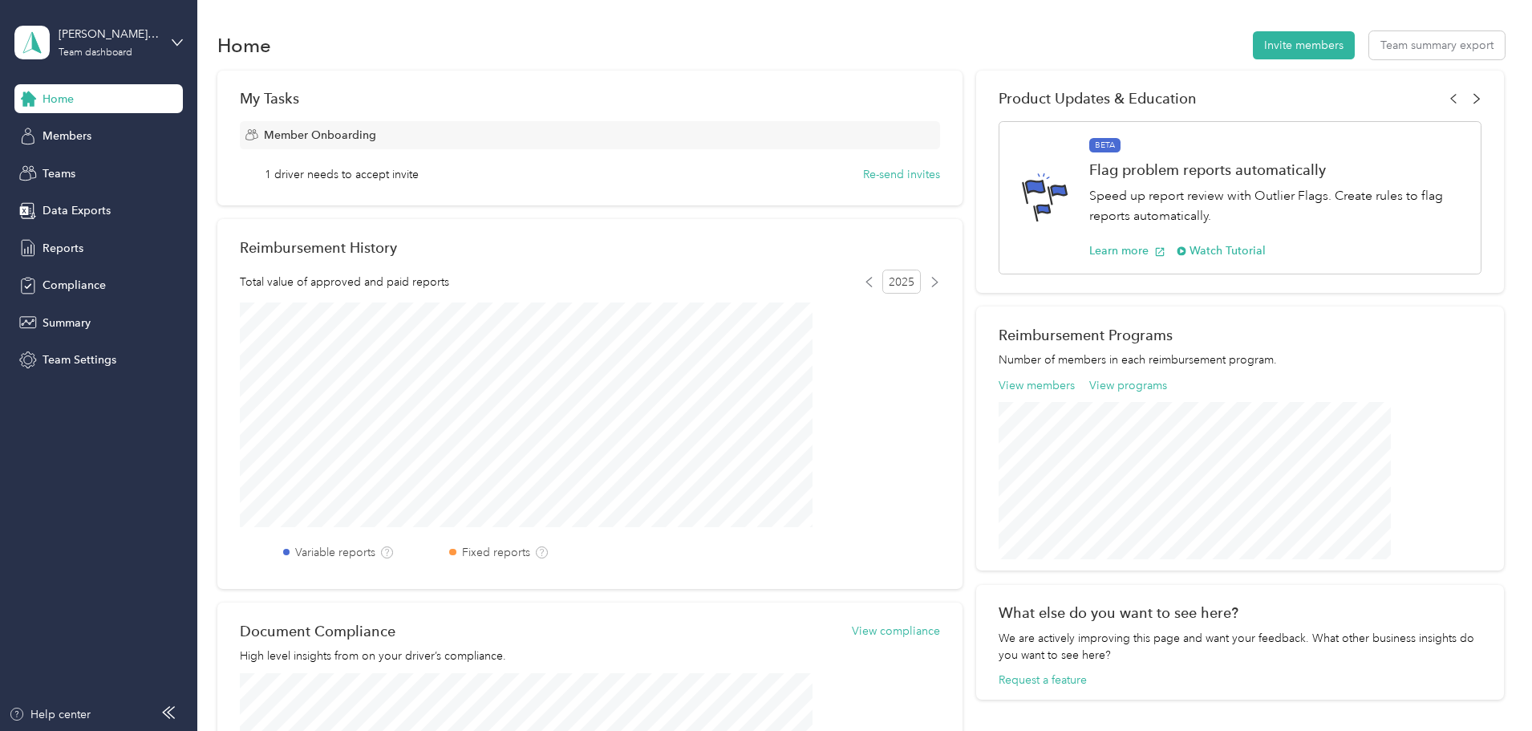
click at [1474, 100] on icon at bounding box center [1477, 99] width 6 height 10
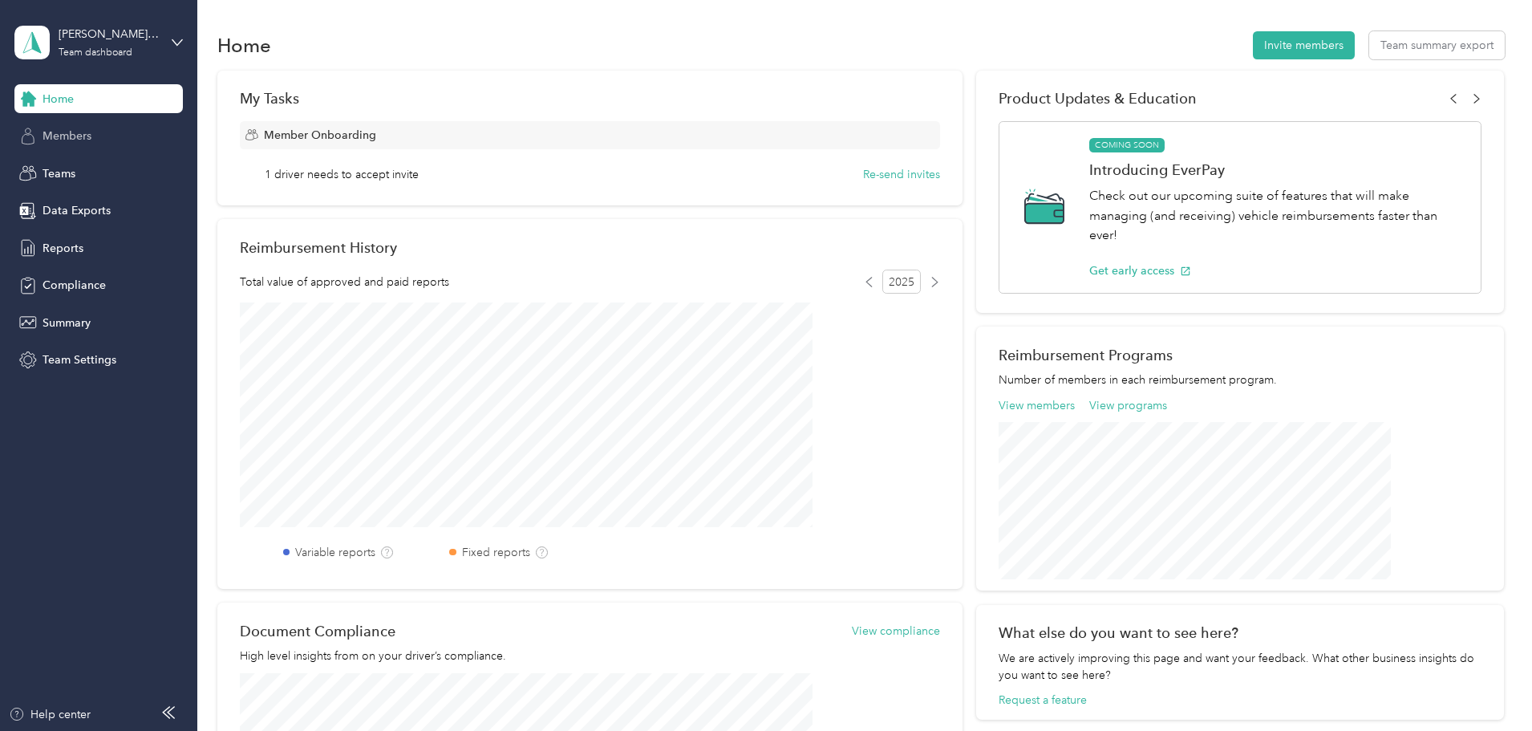
click at [75, 140] on span "Members" at bounding box center [66, 135] width 49 height 17
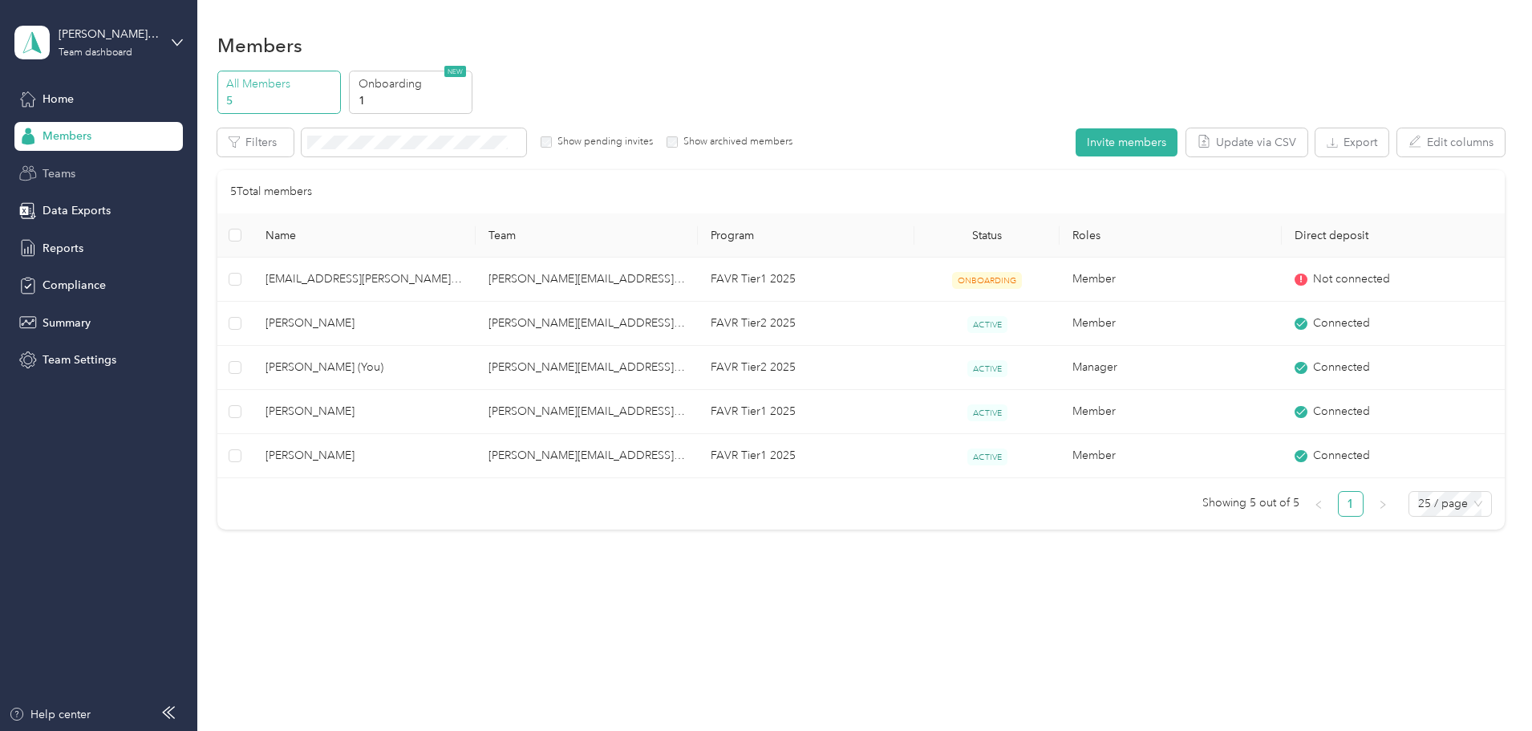
click at [65, 170] on span "Teams" at bounding box center [58, 173] width 33 height 17
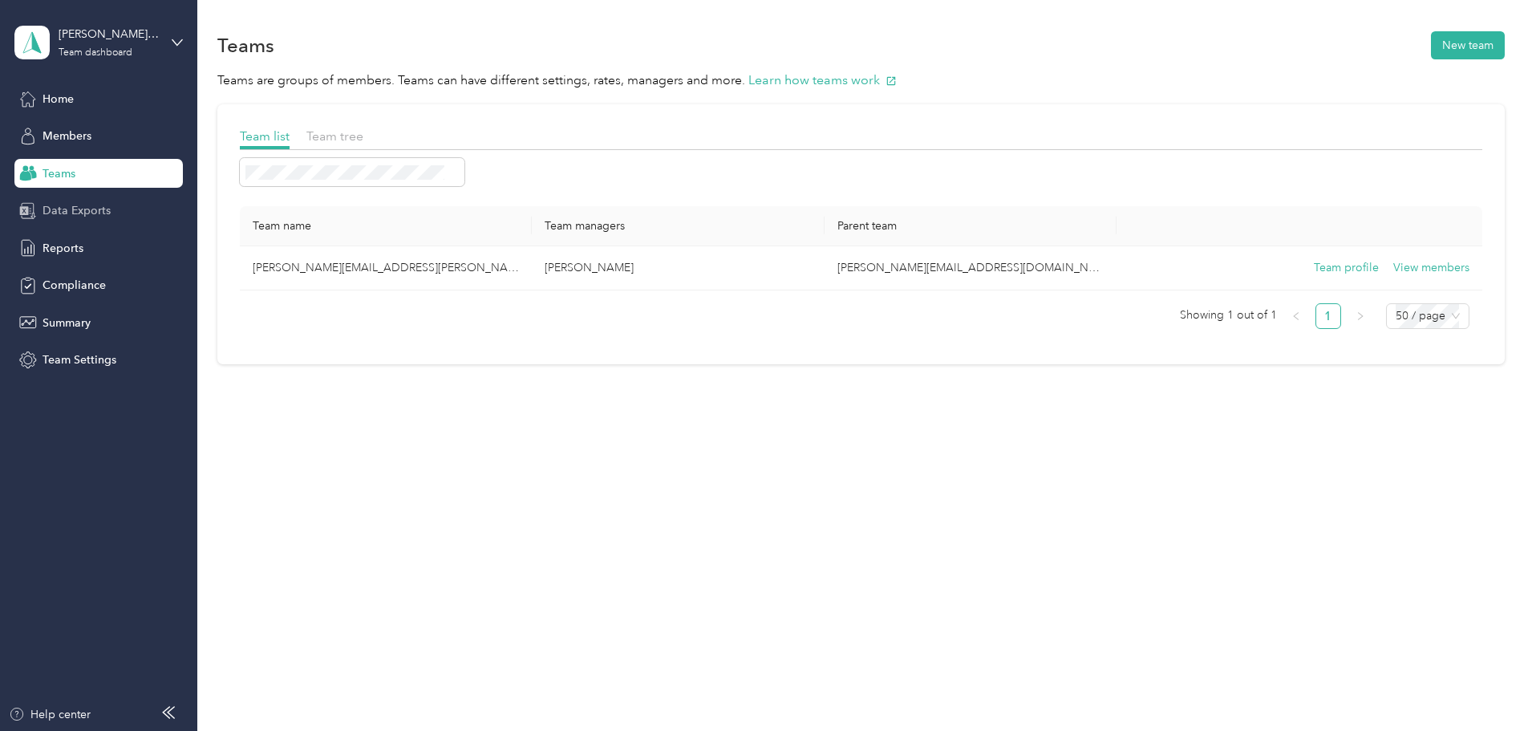
click at [61, 215] on span "Data Exports" at bounding box center [76, 210] width 68 height 17
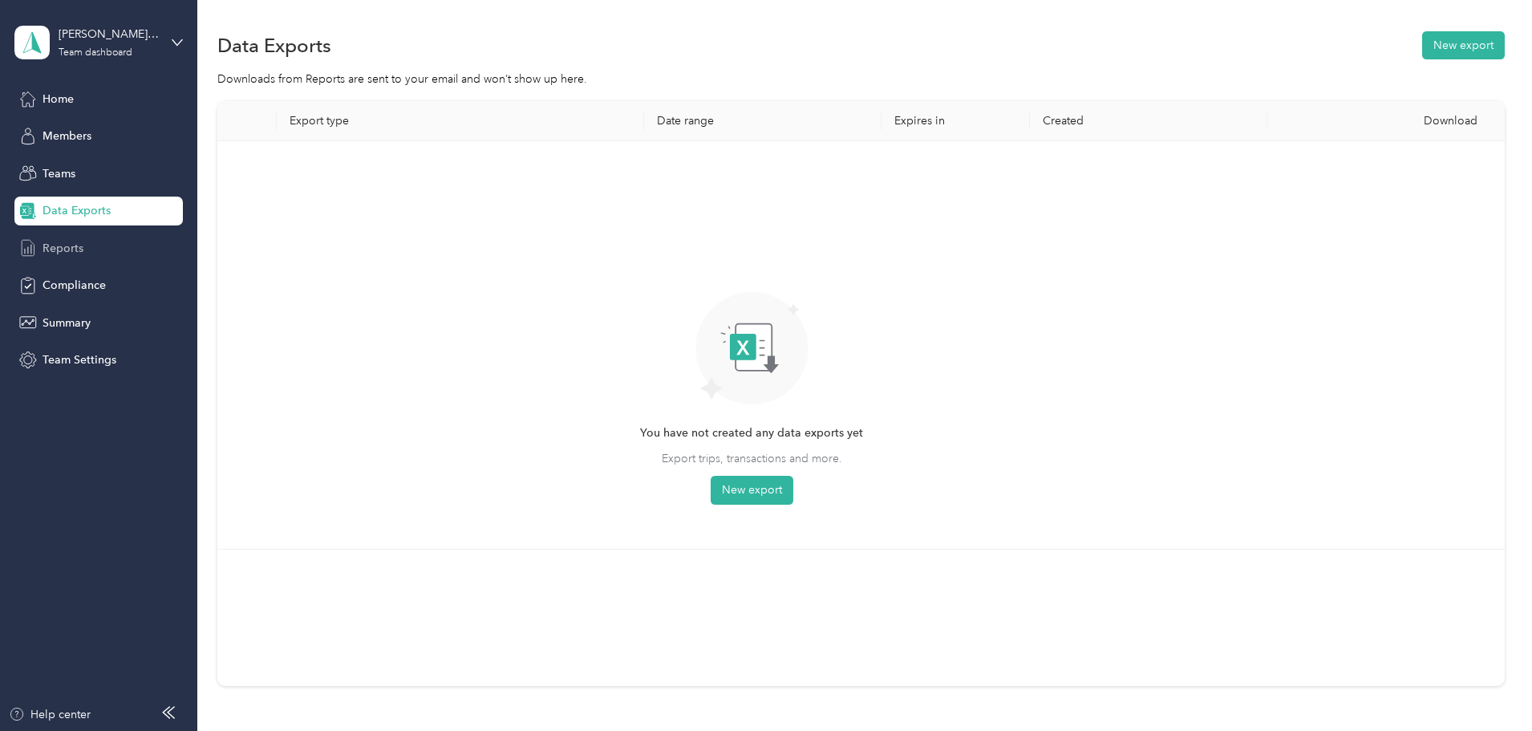
click at [57, 242] on span "Reports" at bounding box center [62, 248] width 41 height 17
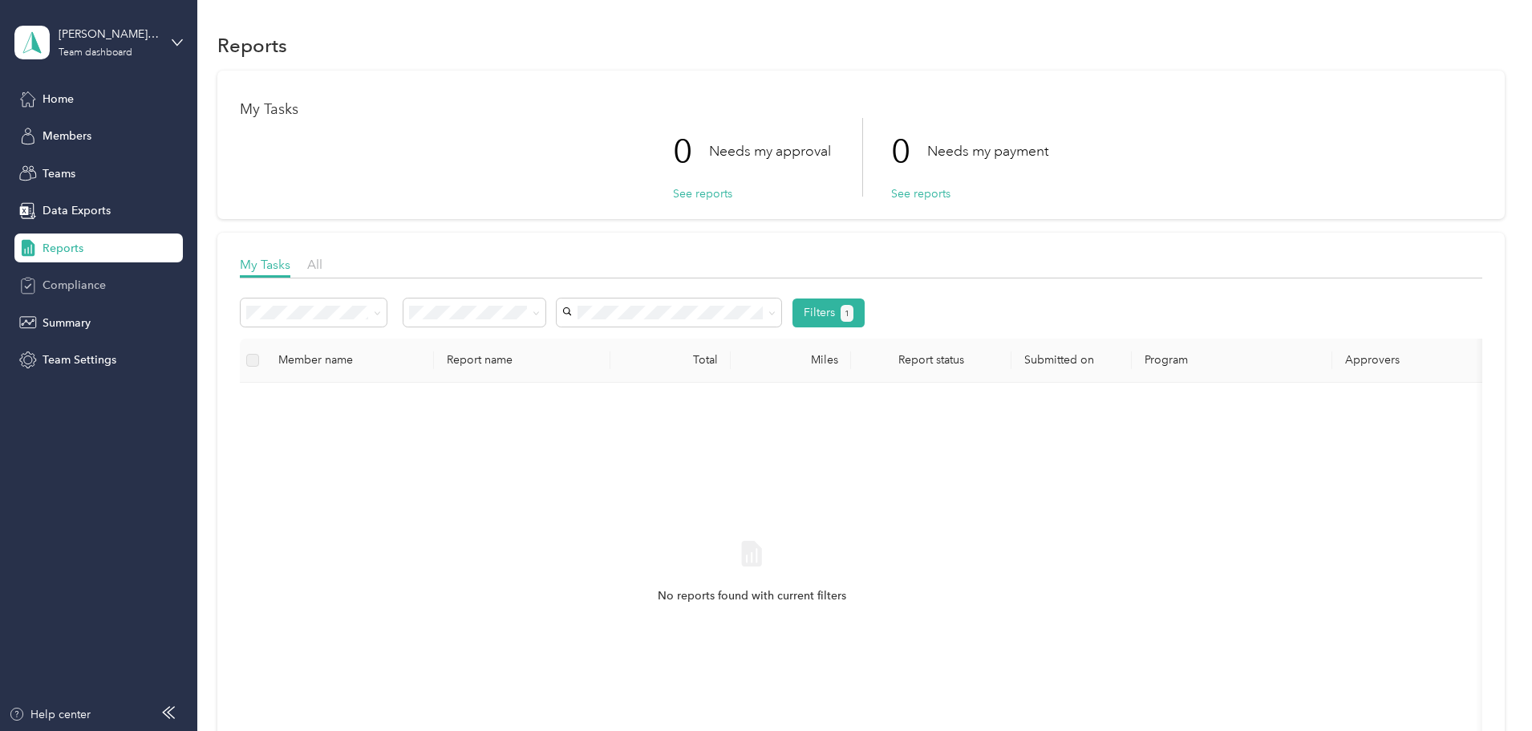
click at [62, 283] on span "Compliance" at bounding box center [73, 285] width 63 height 17
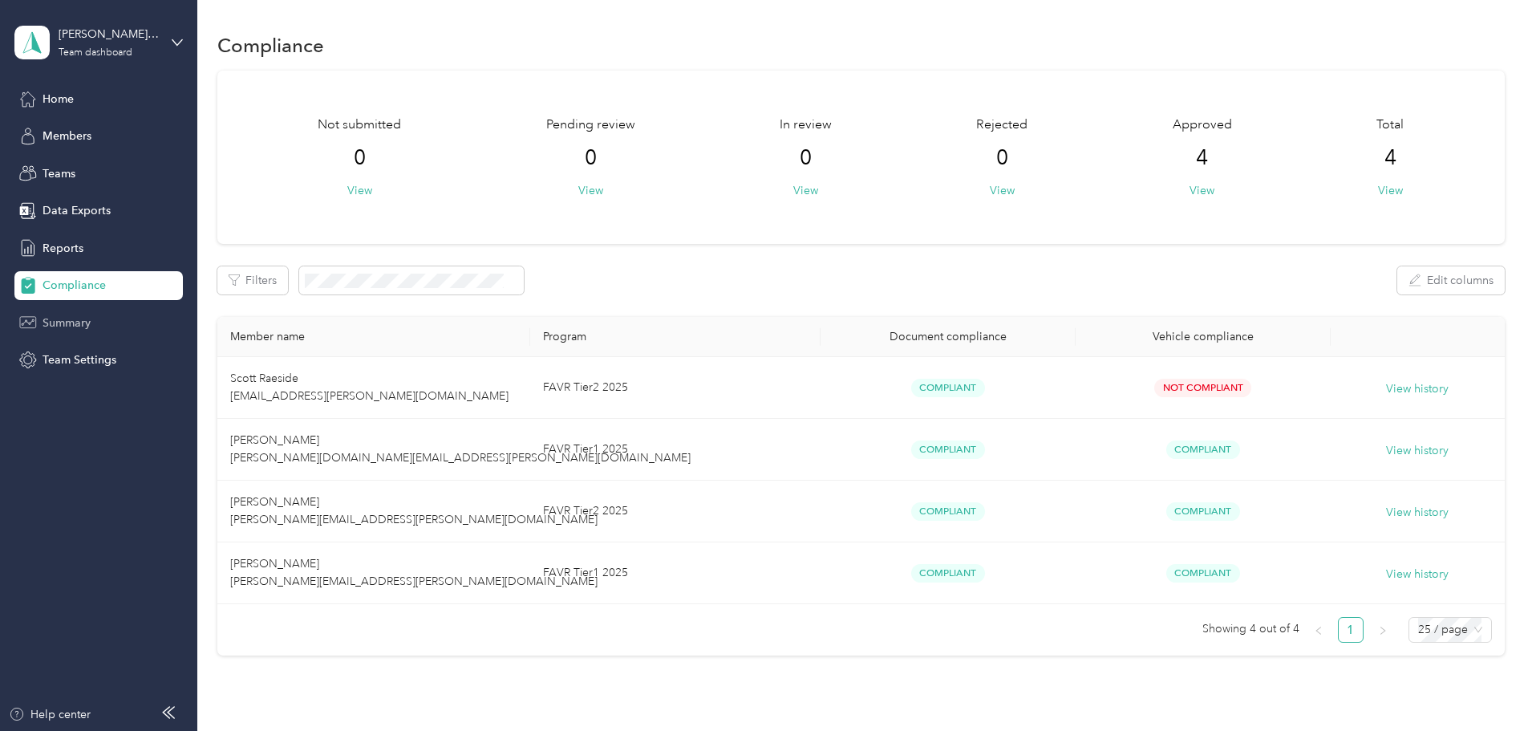
click at [68, 318] on span "Summary" at bounding box center [66, 322] width 48 height 17
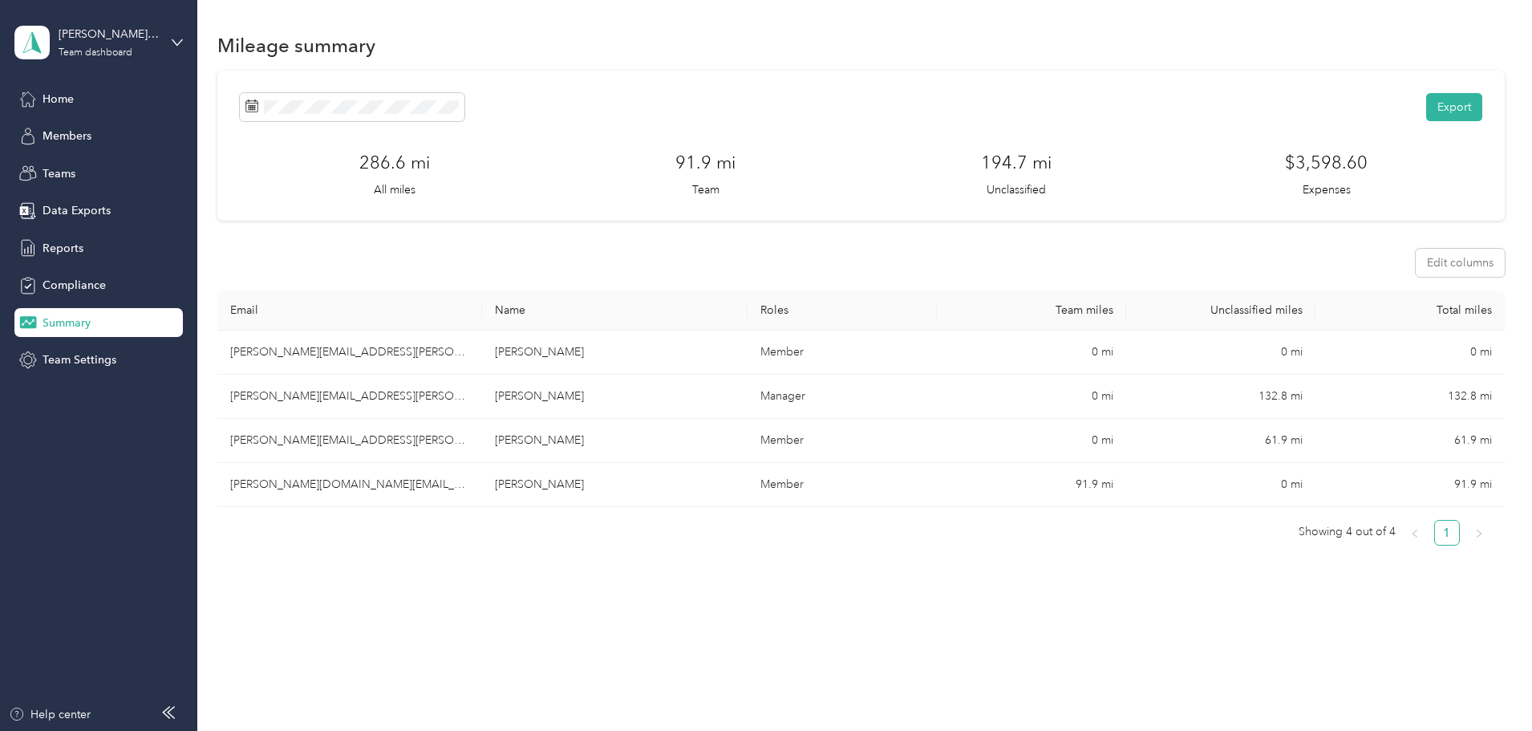
click at [289, 264] on div "Export 286.6 mi All miles 91.9 mi Team 194.7 mi Unclassified $3,598.60 Expenses…" at bounding box center [860, 349] width 1287 height 556
click at [47, 283] on span "Compliance" at bounding box center [73, 285] width 63 height 17
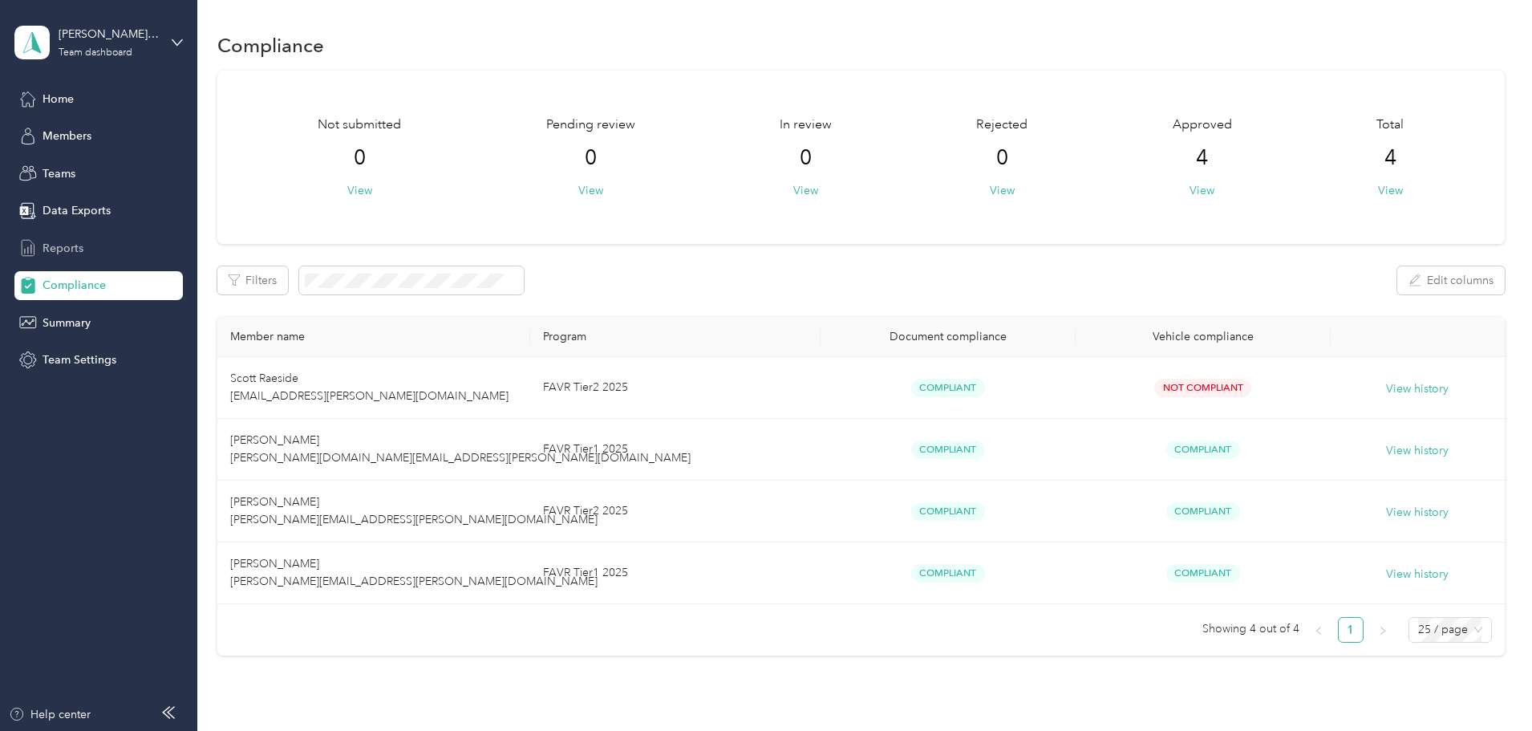
click at [76, 248] on span "Reports" at bounding box center [62, 248] width 41 height 17
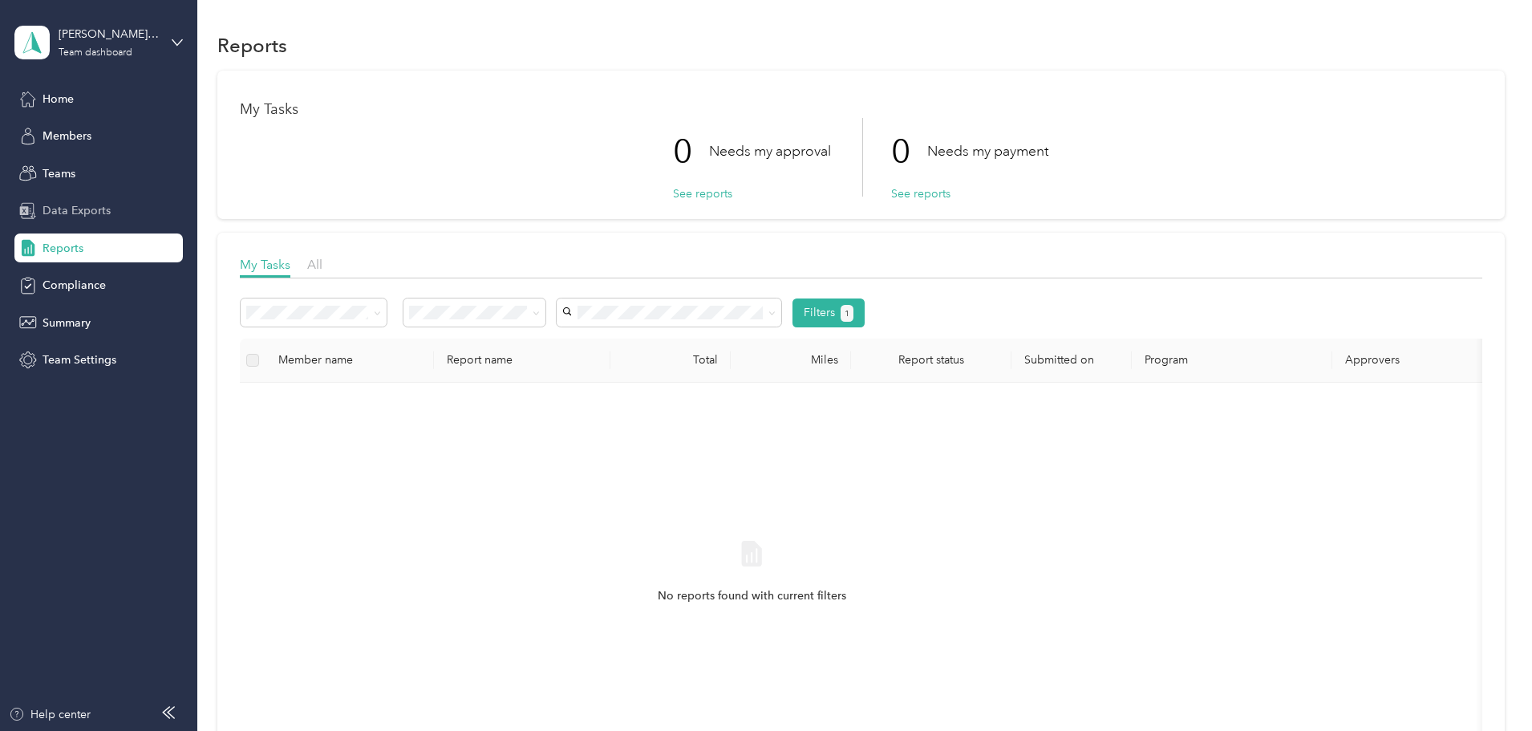
click at [77, 211] on span "Data Exports" at bounding box center [76, 210] width 68 height 17
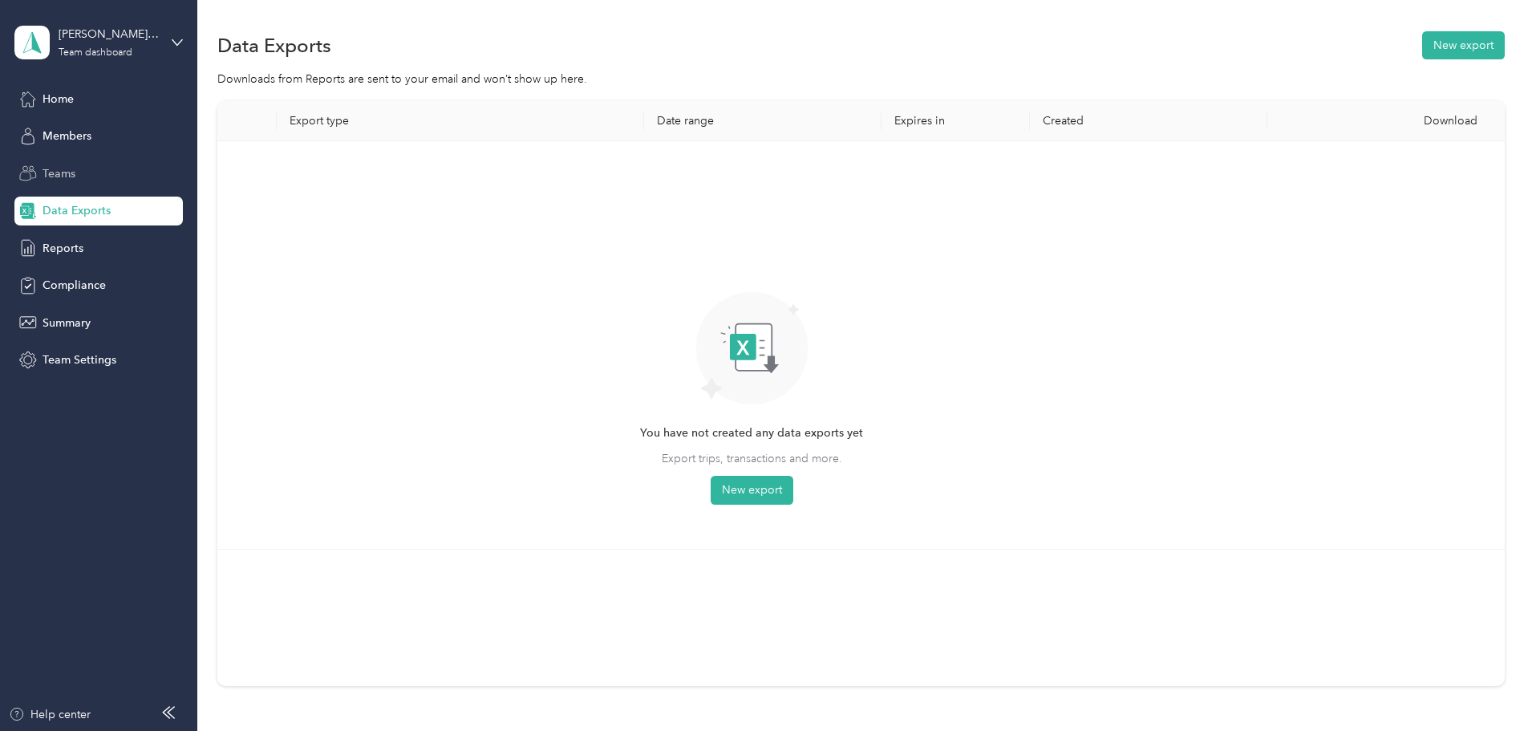
click at [64, 176] on span "Teams" at bounding box center [58, 173] width 33 height 17
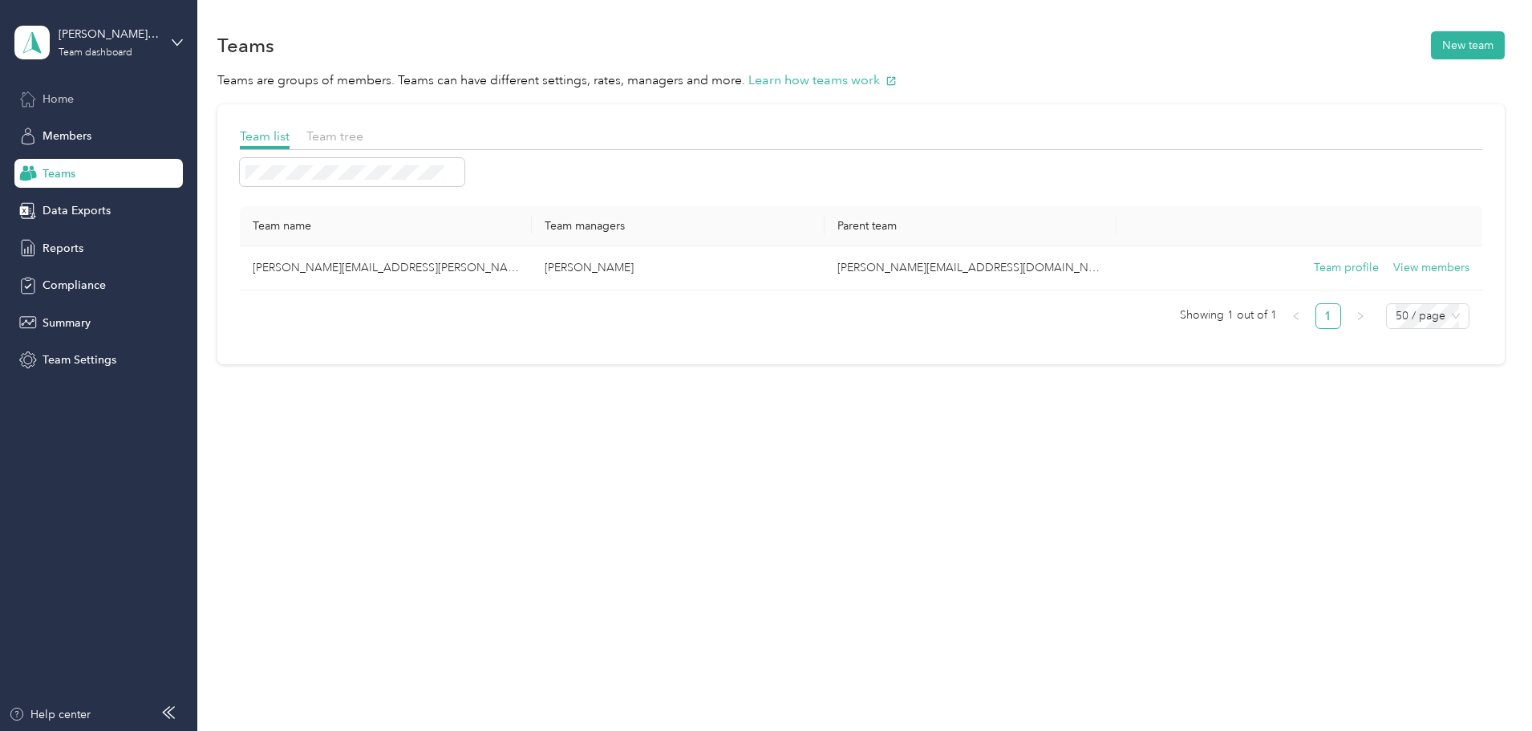
click at [63, 100] on span "Home" at bounding box center [57, 99] width 31 height 17
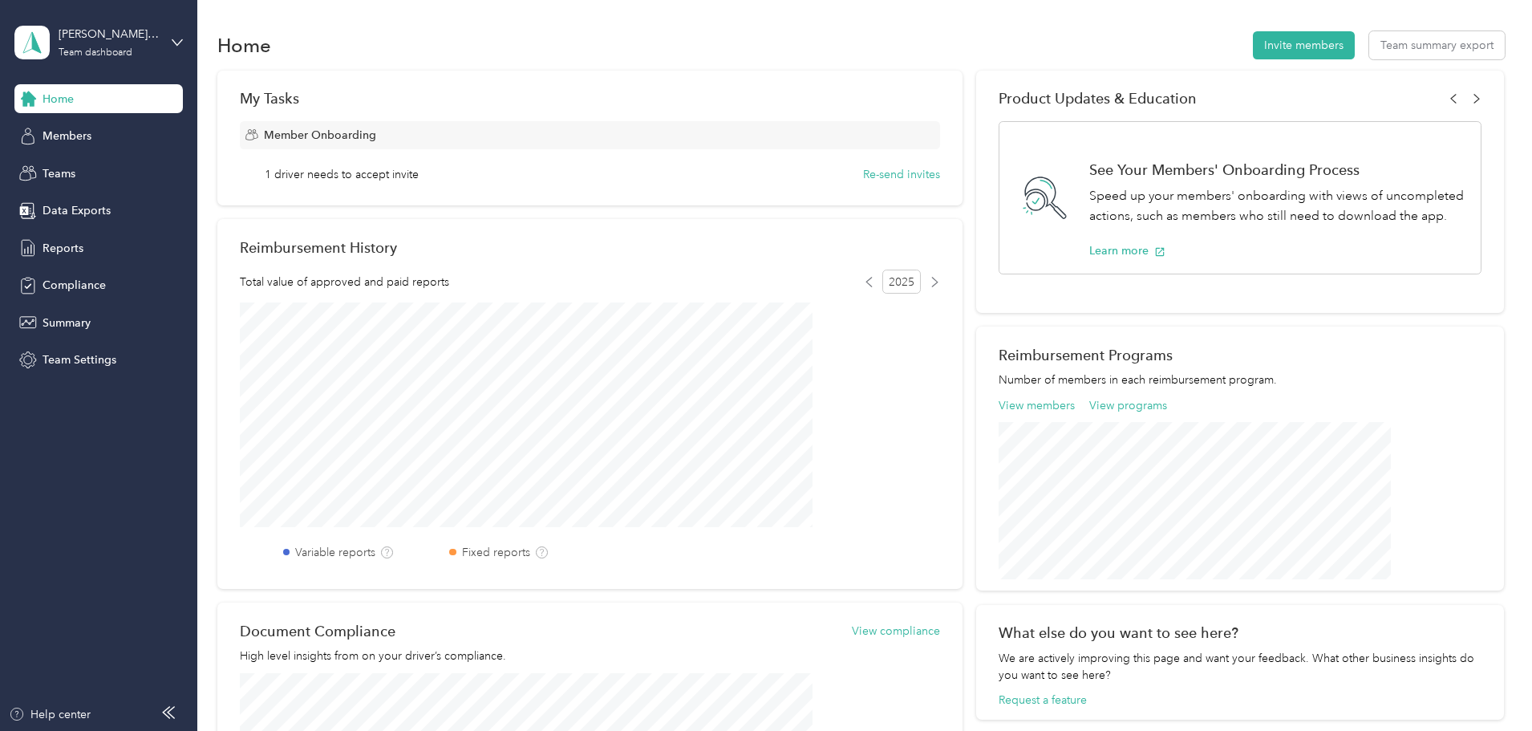
click at [281, 91] on div "My Tasks Member Onboarding 1 driver needs to accept invite Re-send invites Reim…" at bounding box center [860, 489] width 1287 height 836
click at [300, 173] on div "My Tasks Member Onboarding 1 driver needs to accept invite Re-send invites Reim…" at bounding box center [860, 489] width 1287 height 836
